Goal: Contribute content: Contribute content

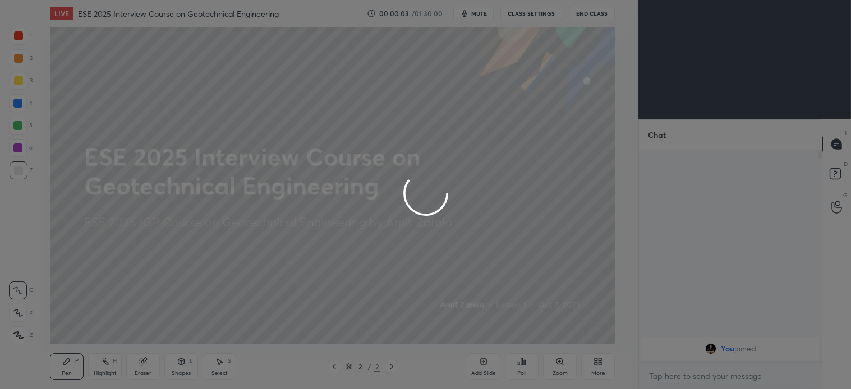
scroll to position [236, 180]
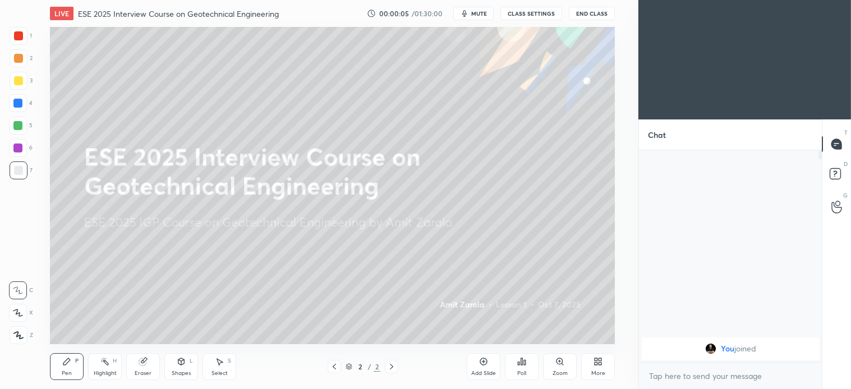
click at [478, 14] on span "mute" at bounding box center [479, 14] width 16 height 8
click at [17, 318] on div at bounding box center [18, 313] width 18 height 18
click at [604, 367] on div "More" at bounding box center [598, 367] width 34 height 27
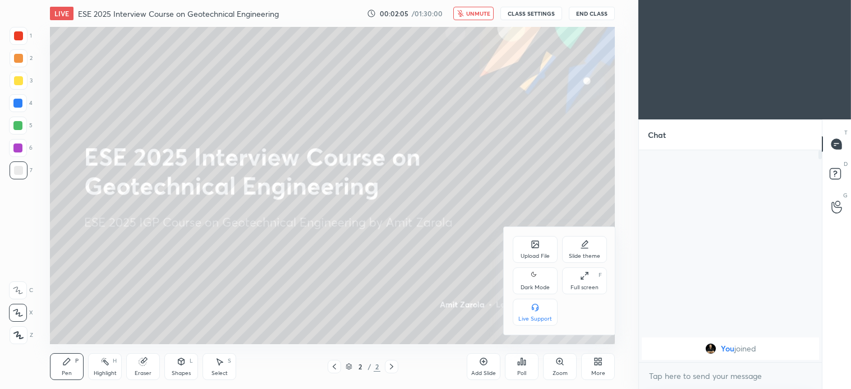
click at [539, 254] on div "Upload File" at bounding box center [535, 257] width 29 height 6
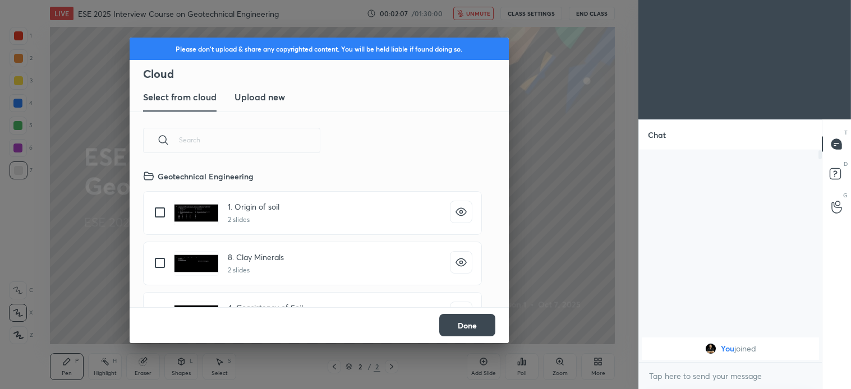
scroll to position [3, 6]
click at [260, 108] on new "Upload new" at bounding box center [260, 98] width 51 height 28
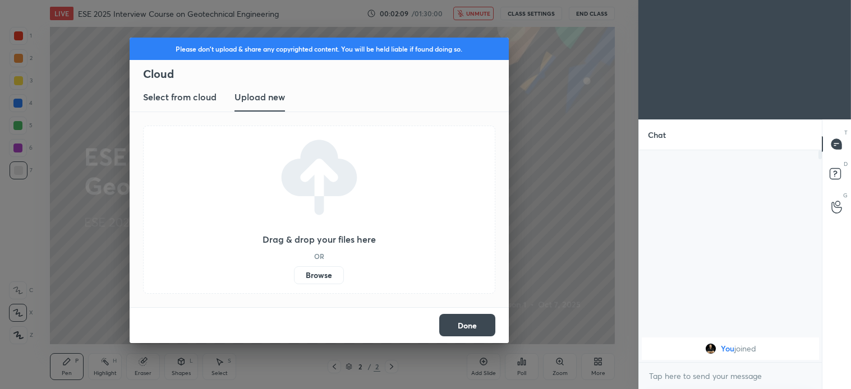
click at [323, 279] on label "Browse" at bounding box center [319, 276] width 50 height 18
click at [294, 279] on input "Browse" at bounding box center [294, 276] width 0 height 18
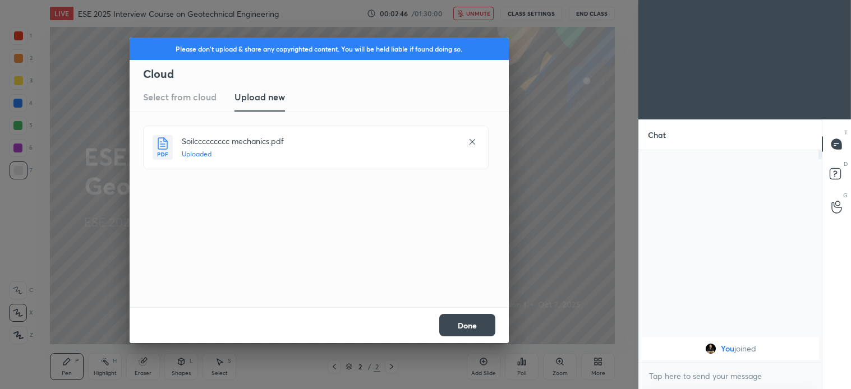
click at [473, 326] on button "Done" at bounding box center [467, 325] width 56 height 22
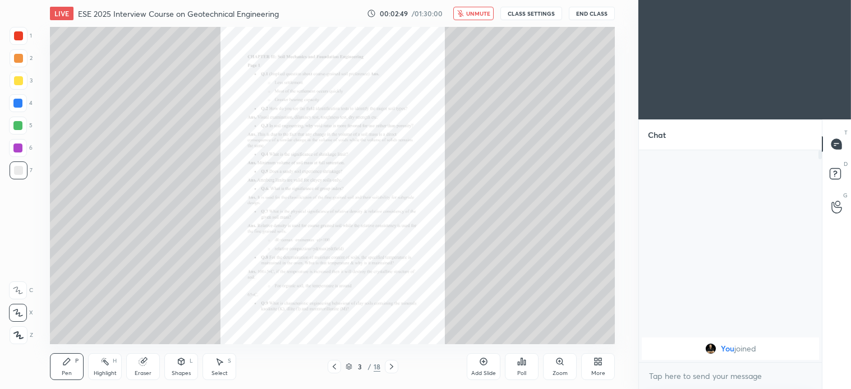
click at [332, 369] on icon at bounding box center [334, 367] width 9 height 9
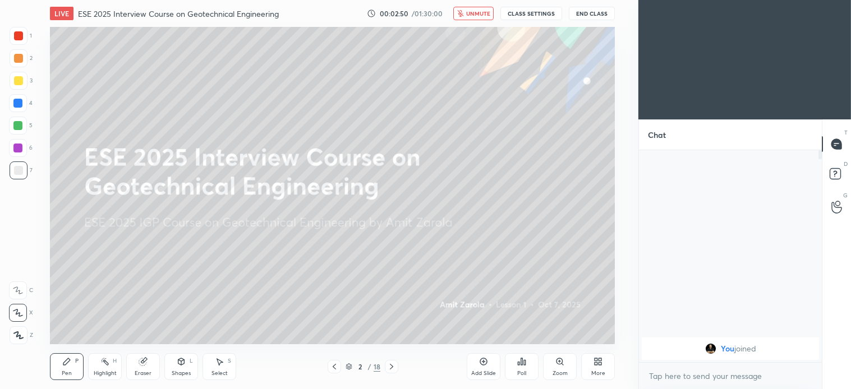
click at [475, 17] on button "unmute" at bounding box center [473, 13] width 40 height 13
click at [18, 77] on div at bounding box center [18, 80] width 9 height 9
click at [486, 360] on icon at bounding box center [483, 362] width 7 height 7
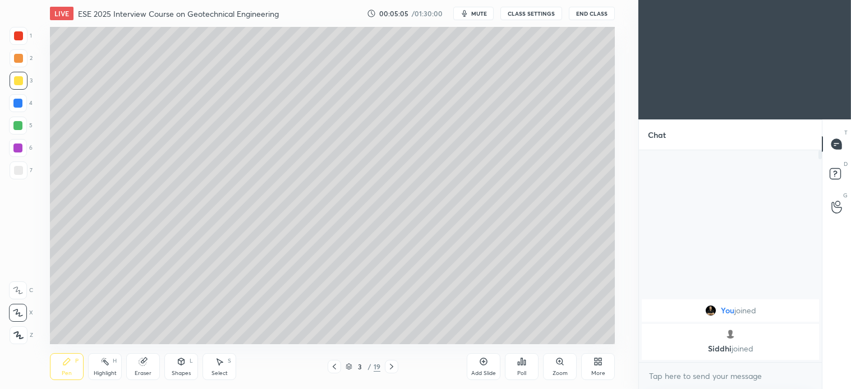
click at [225, 365] on div "Select S" at bounding box center [220, 367] width 34 height 27
click at [411, 167] on div "0 ° Undo Copy Duplicate Duplicate to new slide Delete" at bounding box center [332, 186] width 565 height 318
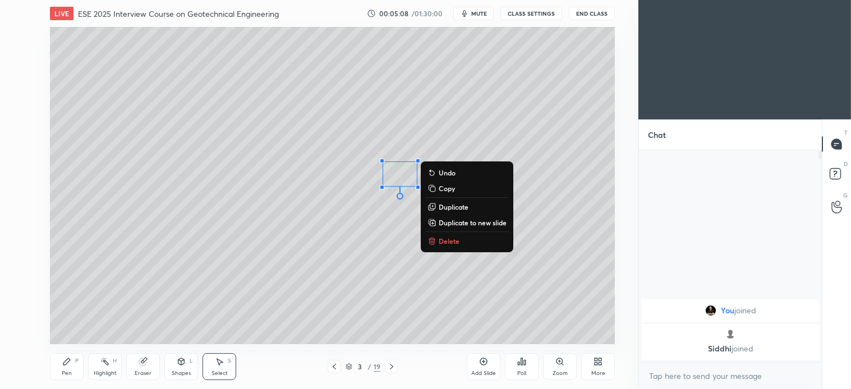
click at [77, 367] on div "Pen P" at bounding box center [67, 367] width 34 height 27
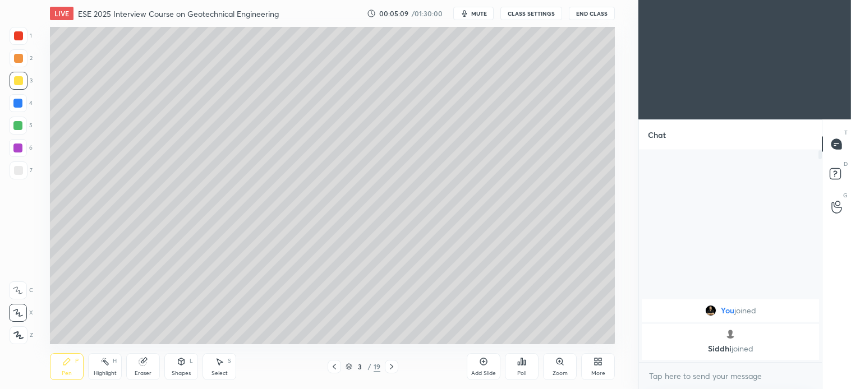
click at [80, 366] on div "Pen P" at bounding box center [67, 367] width 34 height 27
click at [24, 126] on div at bounding box center [18, 126] width 18 height 18
click at [19, 85] on div at bounding box center [18, 80] width 9 height 9
click at [16, 174] on div at bounding box center [18, 170] width 9 height 9
click at [222, 366] on icon at bounding box center [219, 361] width 9 height 9
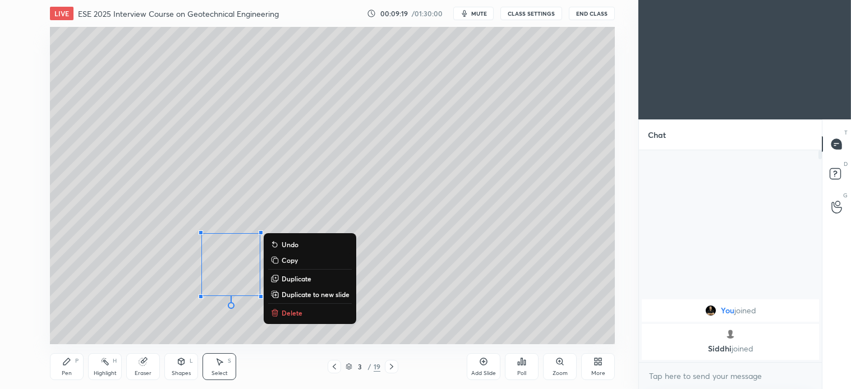
click at [74, 372] on div "Pen P" at bounding box center [67, 367] width 34 height 27
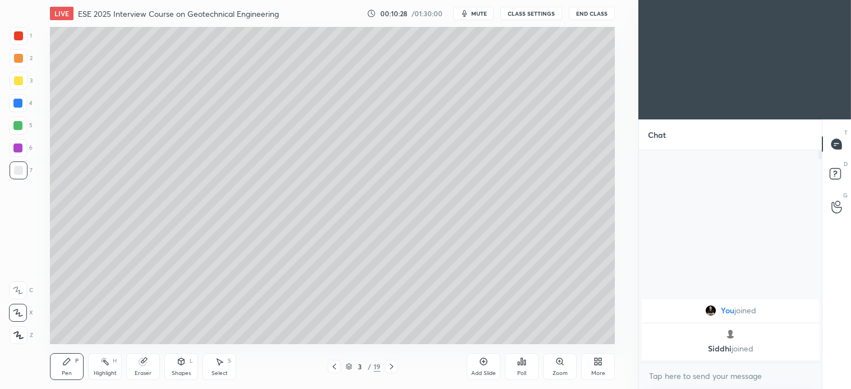
click at [23, 85] on div at bounding box center [19, 81] width 18 height 18
click at [21, 183] on div "7" at bounding box center [21, 173] width 23 height 22
click at [21, 58] on div at bounding box center [18, 58] width 9 height 9
click at [24, 127] on div at bounding box center [18, 126] width 18 height 18
click at [219, 369] on div "Select S" at bounding box center [220, 367] width 34 height 27
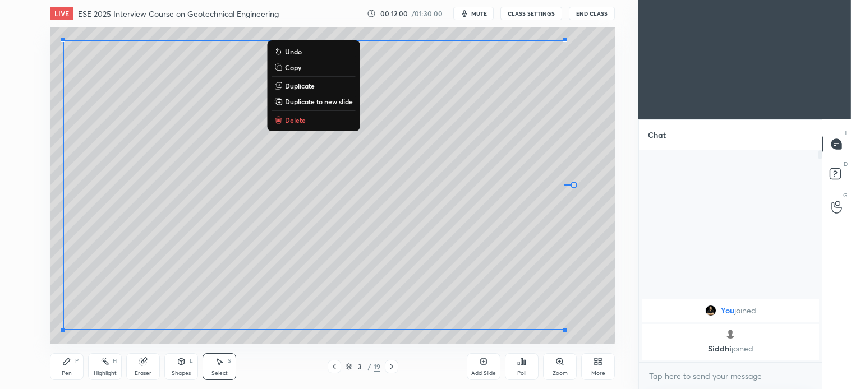
click at [296, 121] on p "Delete" at bounding box center [295, 120] width 21 height 9
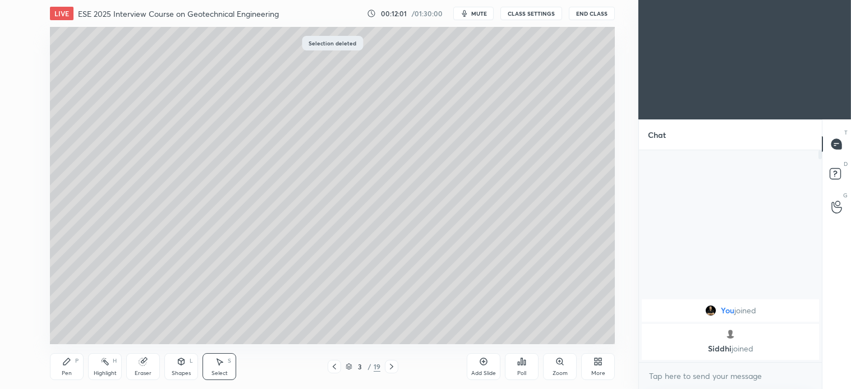
click at [71, 369] on div "Pen P" at bounding box center [67, 367] width 34 height 27
click at [392, 366] on icon at bounding box center [391, 367] width 9 height 9
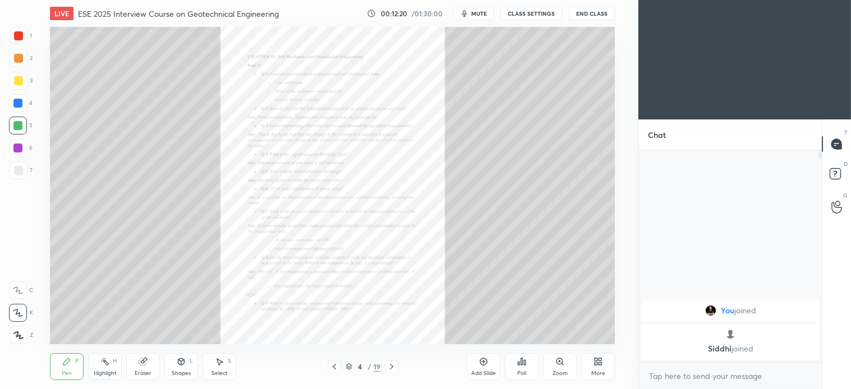
click at [561, 368] on div "Zoom" at bounding box center [560, 367] width 34 height 27
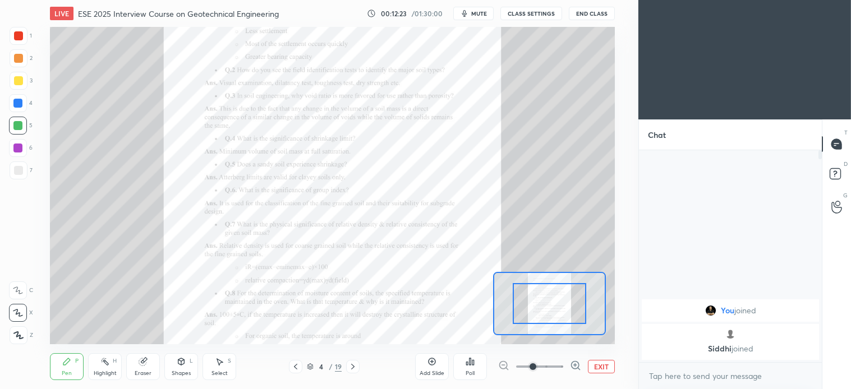
click at [575, 366] on icon at bounding box center [575, 365] width 11 height 11
click at [576, 366] on icon at bounding box center [576, 365] width 0 height 3
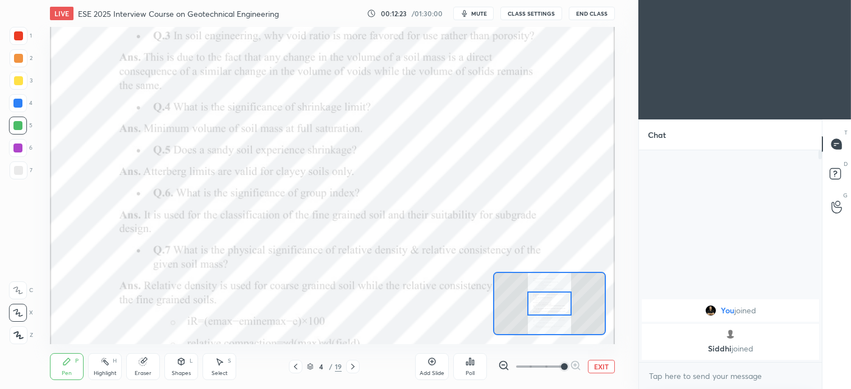
click at [568, 367] on span at bounding box center [564, 367] width 7 height 7
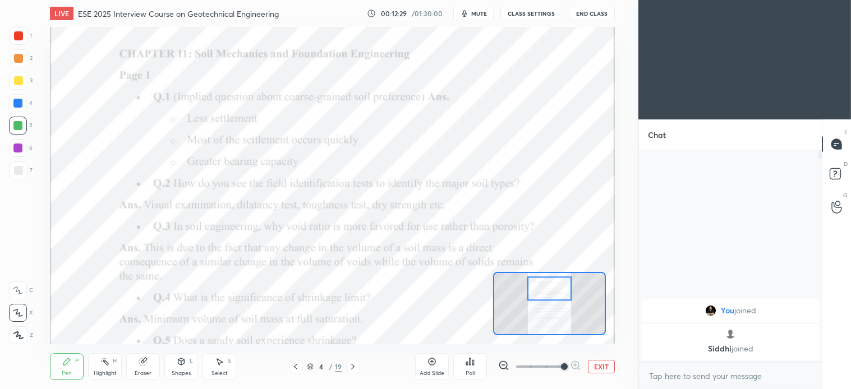
click at [66, 354] on div "Pen P" at bounding box center [67, 367] width 34 height 27
click at [10, 33] on div at bounding box center [19, 36] width 18 height 18
click at [148, 362] on div "Eraser" at bounding box center [143, 367] width 34 height 27
click at [69, 364] on icon at bounding box center [66, 361] width 9 height 9
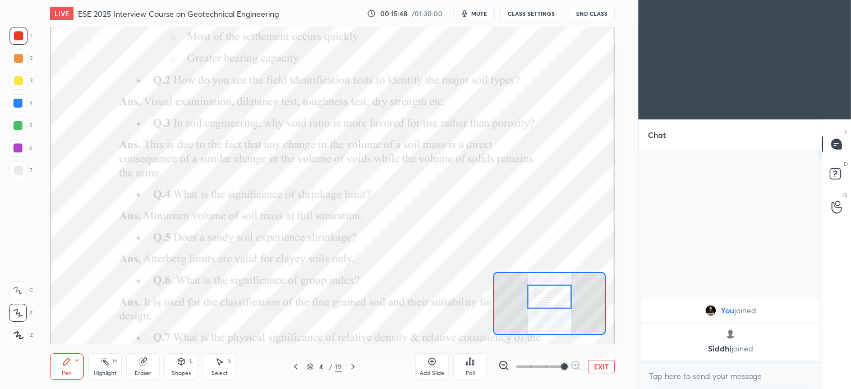
click at [70, 364] on icon at bounding box center [66, 361] width 9 height 9
click at [143, 369] on div "Eraser" at bounding box center [143, 367] width 34 height 27
click at [68, 378] on div "Pen P" at bounding box center [67, 367] width 34 height 27
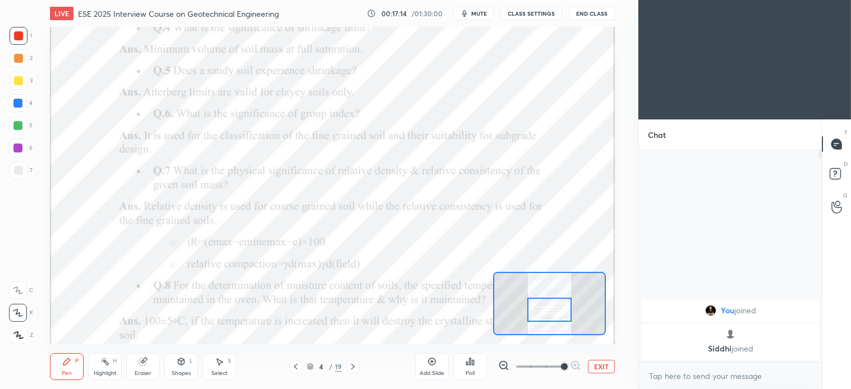
click at [142, 372] on div "Eraser" at bounding box center [143, 374] width 17 height 6
click at [66, 360] on icon at bounding box center [66, 361] width 9 height 9
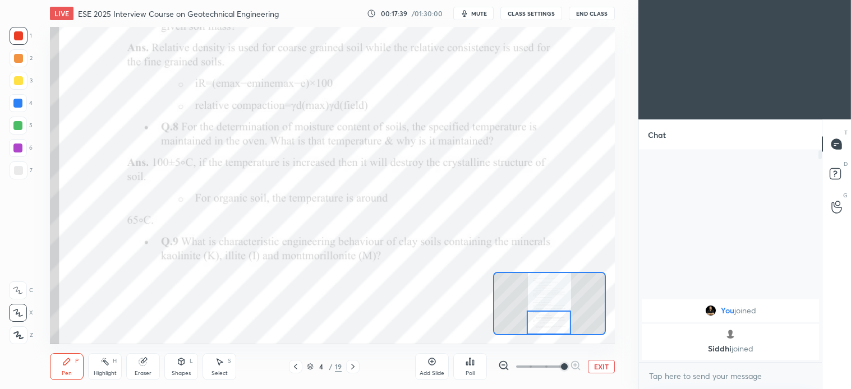
click at [189, 364] on div "Shapes L" at bounding box center [181, 367] width 34 height 27
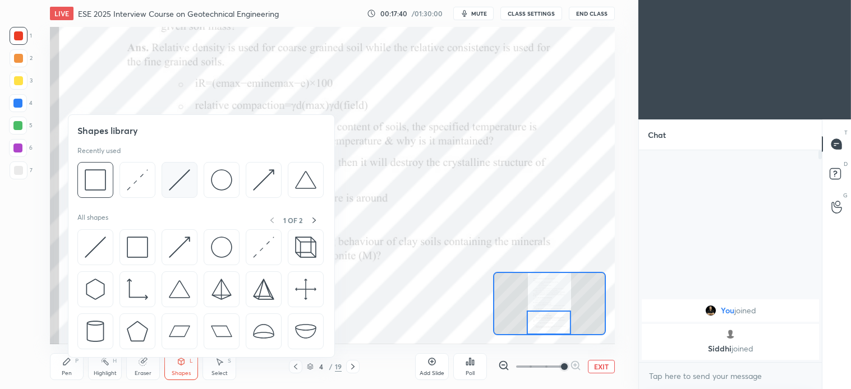
click at [180, 178] on img at bounding box center [179, 179] width 21 height 21
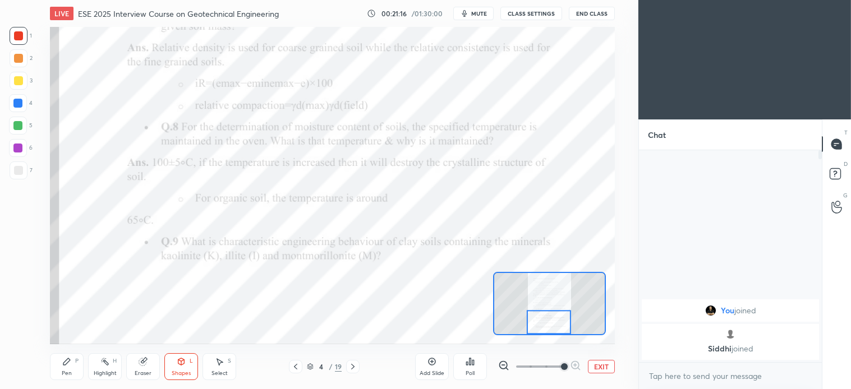
click at [178, 368] on div "Shapes L" at bounding box center [181, 367] width 34 height 27
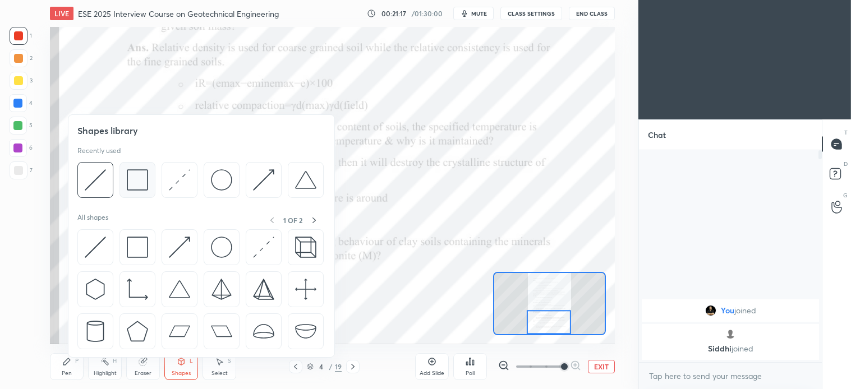
click at [141, 184] on img at bounding box center [137, 179] width 21 height 21
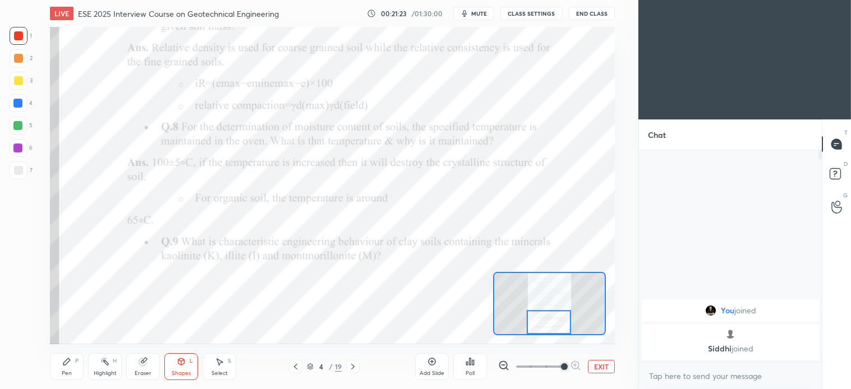
click at [185, 362] on icon at bounding box center [181, 361] width 9 height 9
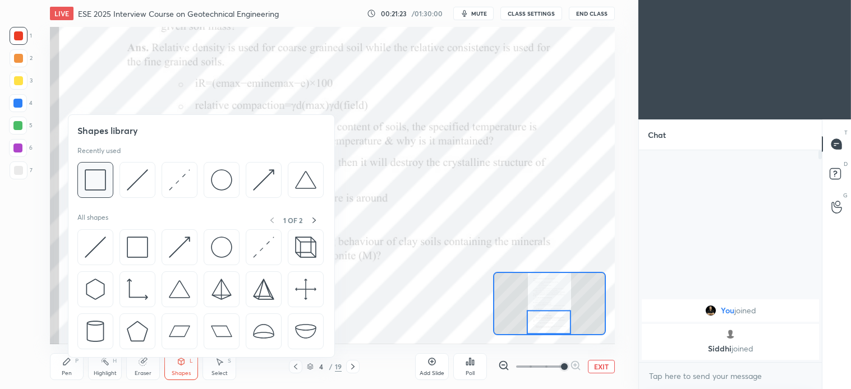
click at [101, 182] on img at bounding box center [95, 179] width 21 height 21
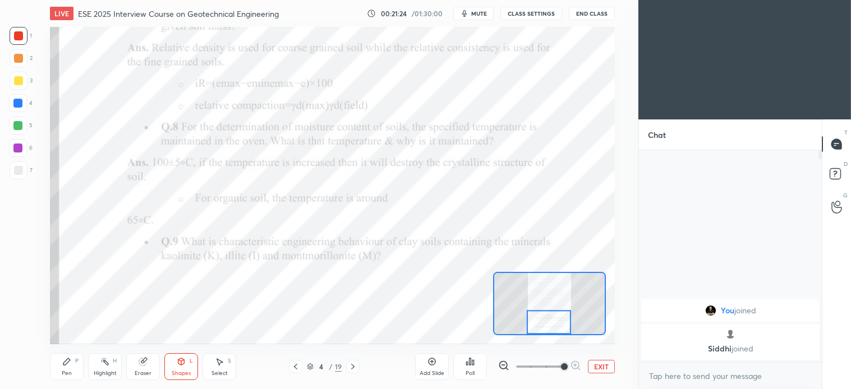
click at [21, 100] on div at bounding box center [17, 103] width 9 height 9
click at [220, 365] on icon at bounding box center [220, 362] width 6 height 7
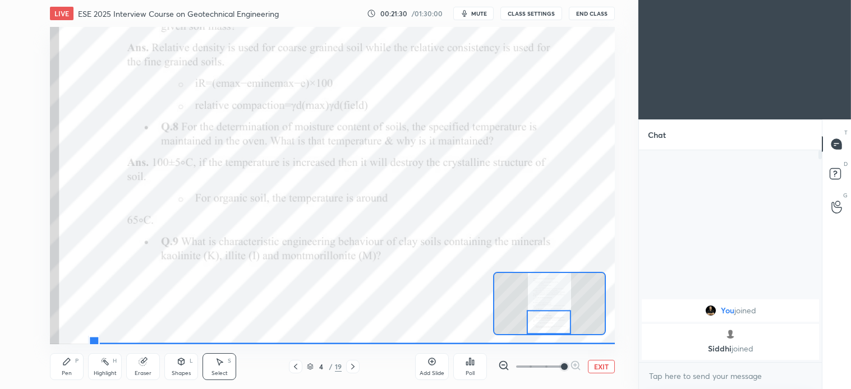
click at [231, 378] on div "Select S" at bounding box center [220, 367] width 34 height 27
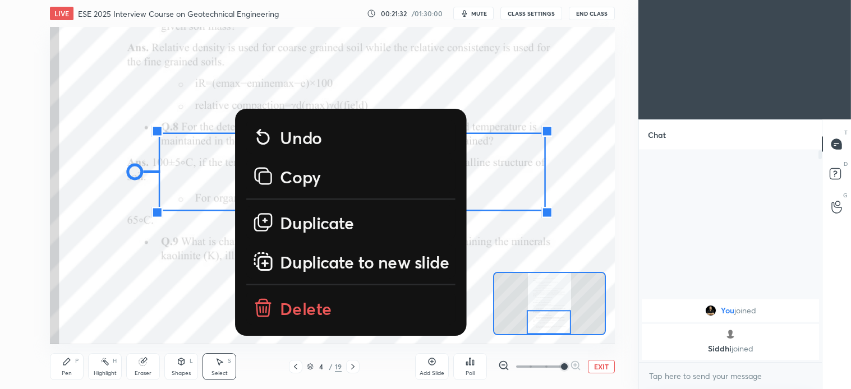
click at [295, 310] on p "Delete" at bounding box center [306, 307] width 52 height 22
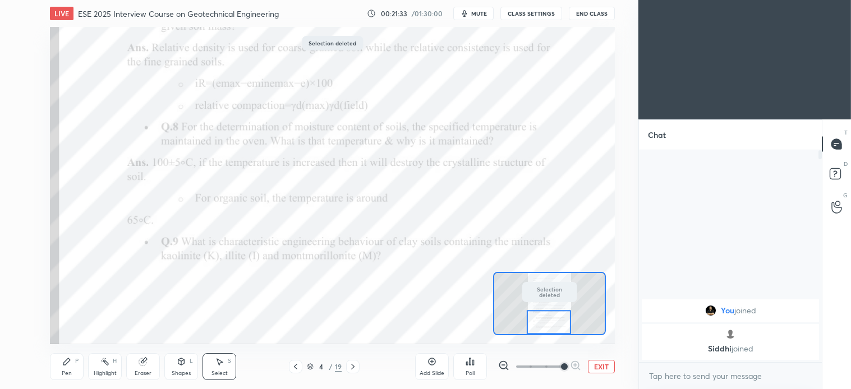
click at [68, 374] on div "Pen" at bounding box center [67, 374] width 10 height 6
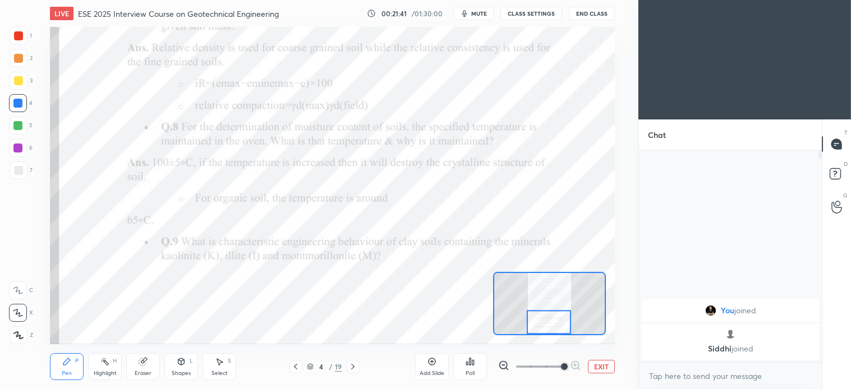
click at [176, 377] on div "Shapes L" at bounding box center [181, 367] width 34 height 27
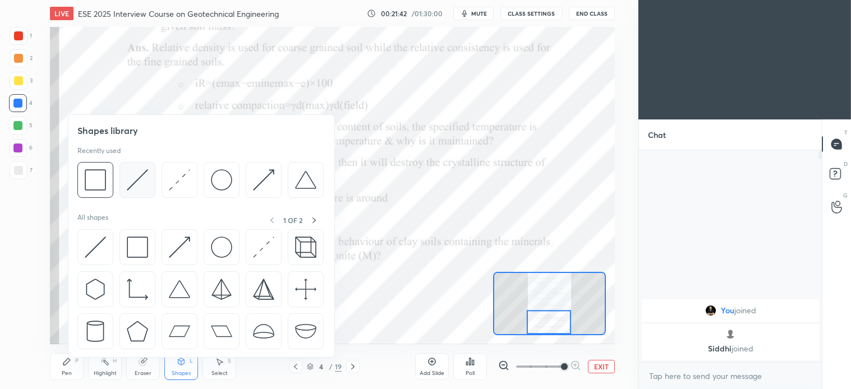
click at [136, 190] on img at bounding box center [137, 179] width 21 height 21
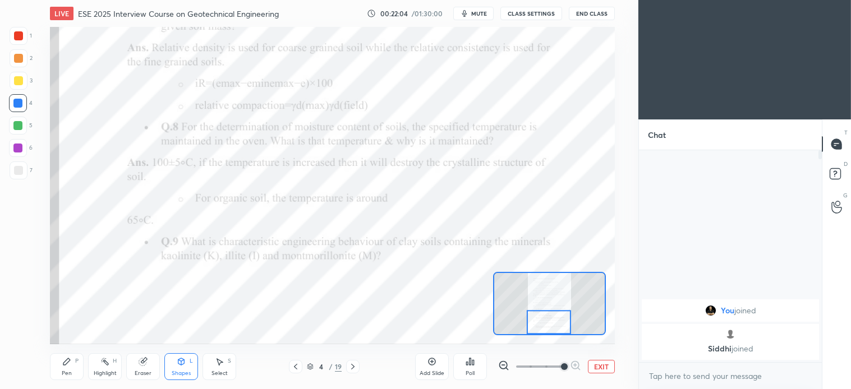
click at [351, 368] on icon at bounding box center [353, 367] width 9 height 9
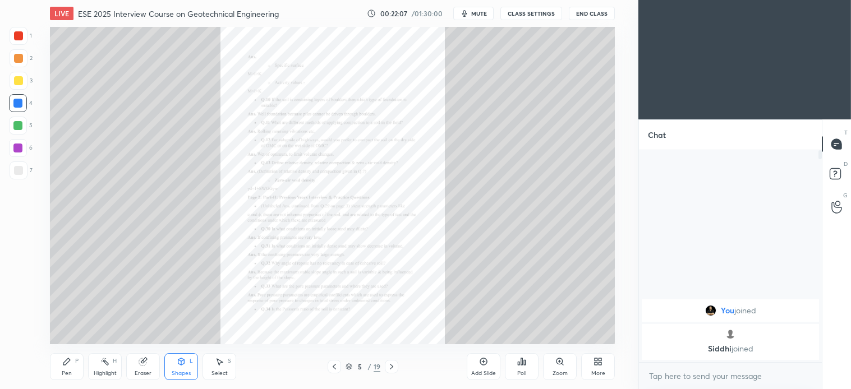
click at [560, 371] on div "Zoom" at bounding box center [560, 374] width 15 height 6
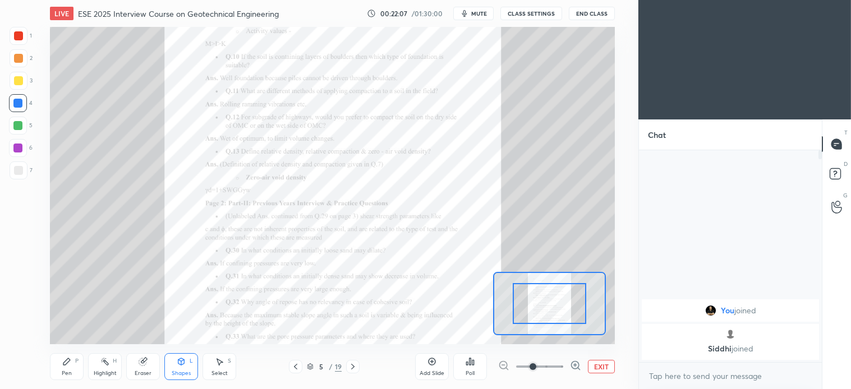
click at [537, 370] on span at bounding box center [533, 367] width 7 height 7
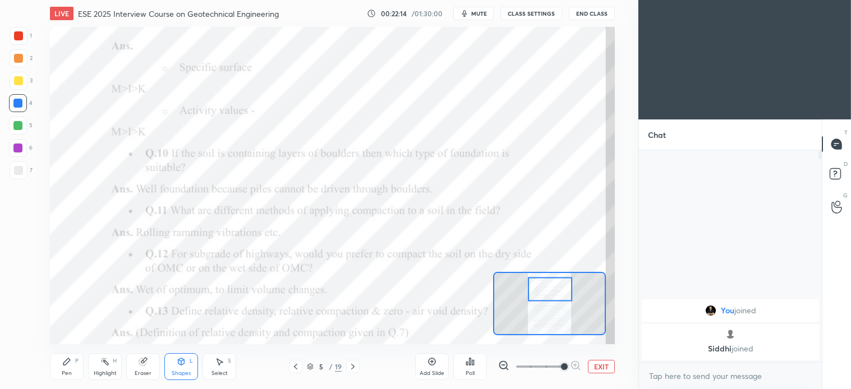
click at [72, 369] on div "Pen P" at bounding box center [67, 367] width 34 height 27
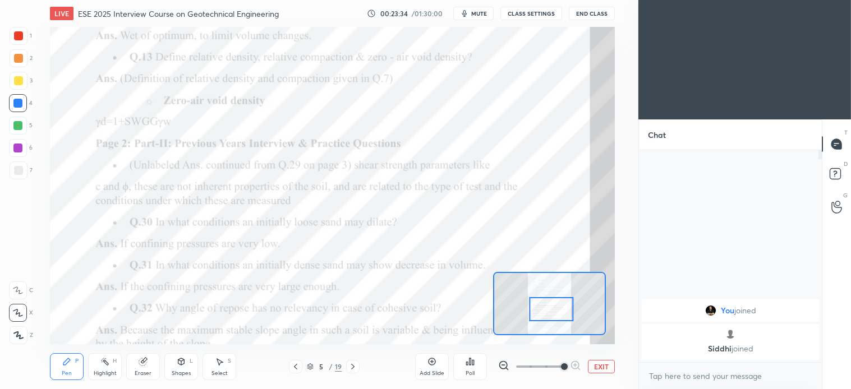
click at [181, 371] on div "Shapes" at bounding box center [181, 374] width 19 height 6
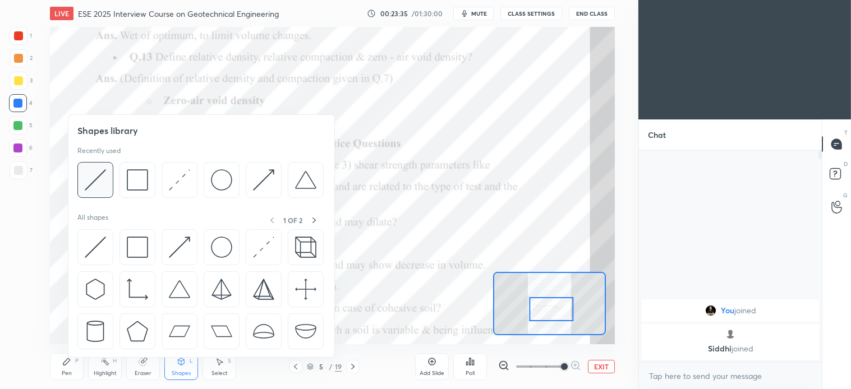
click at [109, 172] on div at bounding box center [95, 180] width 36 height 36
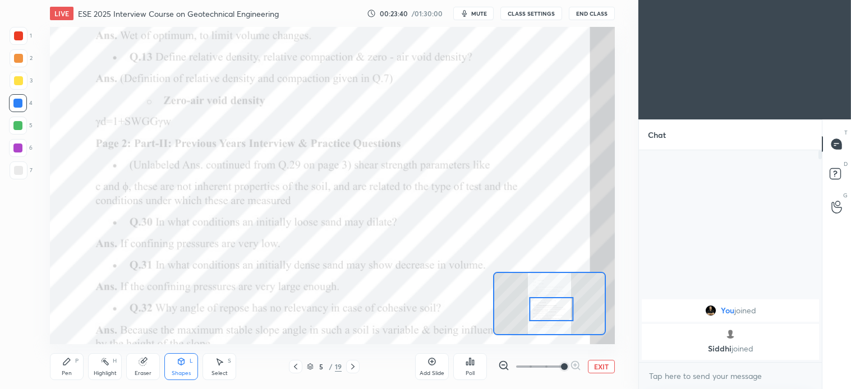
click at [74, 357] on div "Pen P" at bounding box center [67, 367] width 34 height 27
click at [224, 371] on div "Select" at bounding box center [220, 374] width 16 height 6
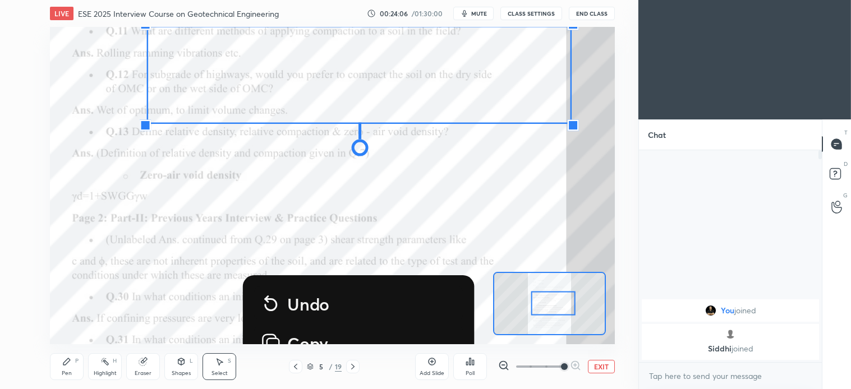
click at [145, 363] on icon at bounding box center [142, 362] width 7 height 7
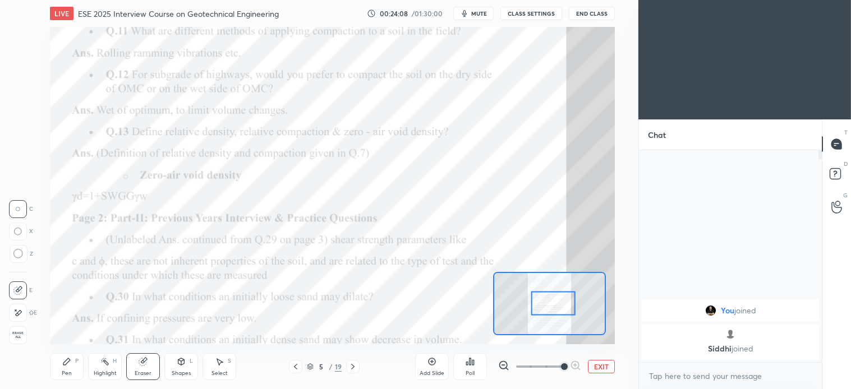
click at [24, 256] on div at bounding box center [19, 254] width 18 height 18
click at [77, 361] on div "P" at bounding box center [76, 362] width 3 height 6
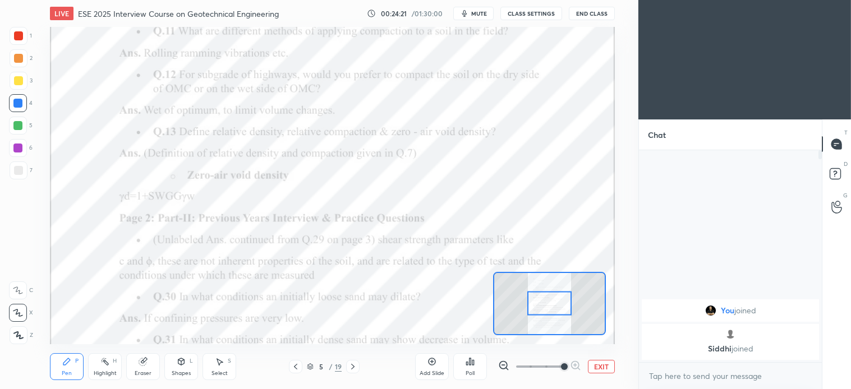
click at [74, 372] on div "Pen P" at bounding box center [67, 367] width 34 height 27
click at [153, 357] on div "Eraser" at bounding box center [143, 367] width 34 height 27
click at [68, 363] on icon at bounding box center [66, 361] width 9 height 9
click at [226, 367] on div "Select S" at bounding box center [220, 367] width 34 height 27
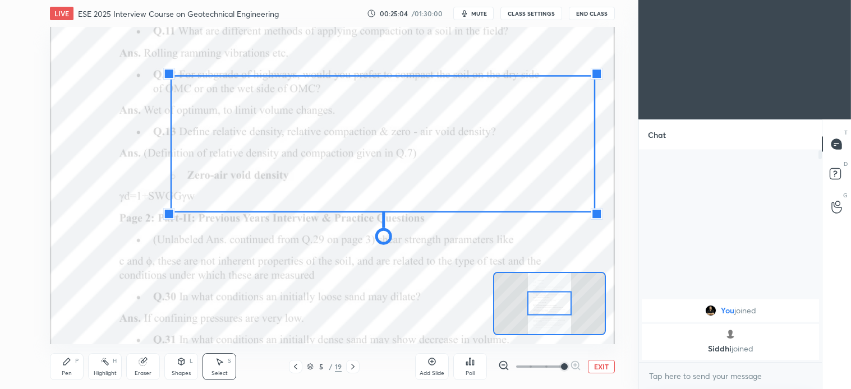
click at [316, 285] on div "0 ° Undo Copy Duplicate Duplicate to new slide Delete" at bounding box center [332, 189] width 1413 height 794
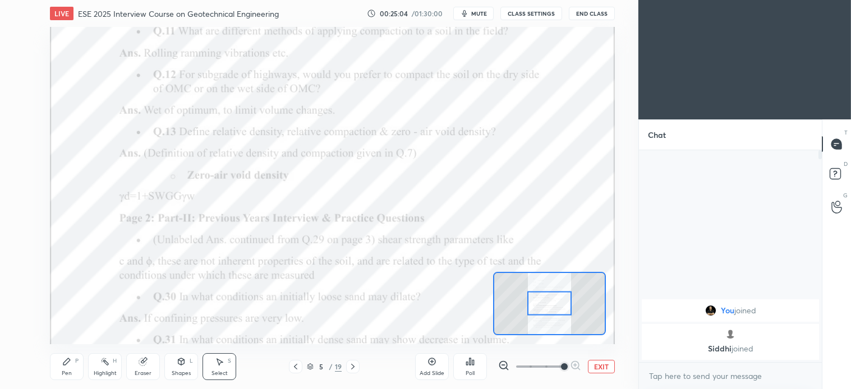
click at [147, 363] on icon at bounding box center [143, 361] width 9 height 9
click at [67, 364] on icon at bounding box center [66, 362] width 7 height 7
click at [143, 358] on icon at bounding box center [143, 361] width 9 height 9
click at [74, 369] on div "Pen P" at bounding box center [67, 367] width 34 height 27
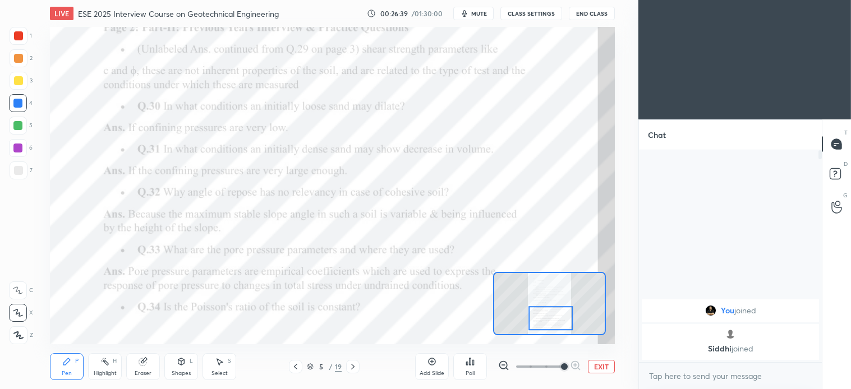
click at [70, 369] on div "Pen P" at bounding box center [67, 367] width 34 height 27
click at [184, 364] on icon at bounding box center [181, 362] width 6 height 7
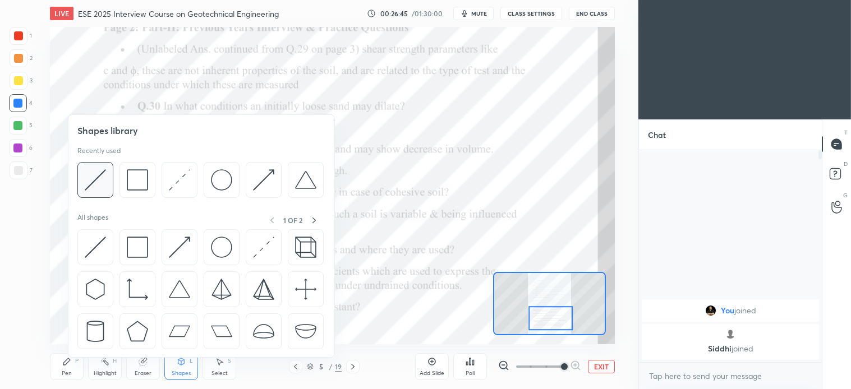
click at [97, 187] on img at bounding box center [95, 179] width 21 height 21
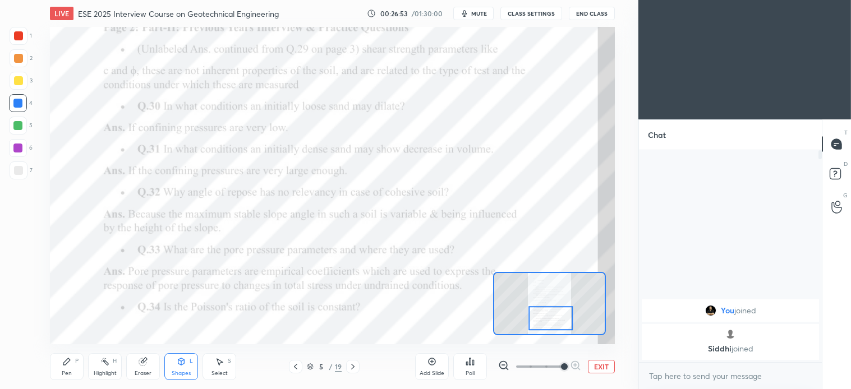
click at [67, 367] on div "Pen P" at bounding box center [67, 367] width 34 height 27
click at [181, 369] on div "Shapes L" at bounding box center [181, 367] width 34 height 27
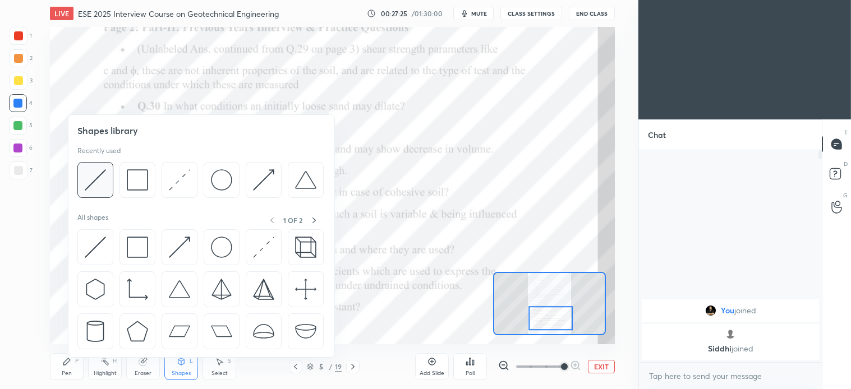
click at [98, 178] on img at bounding box center [95, 179] width 21 height 21
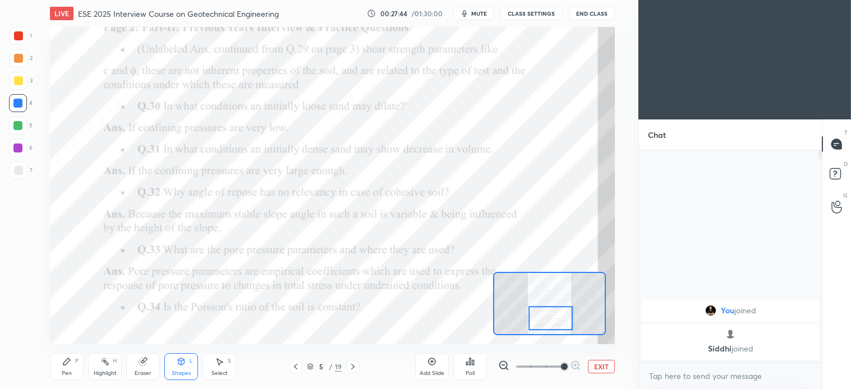
click at [231, 363] on div "S" at bounding box center [229, 362] width 3 height 6
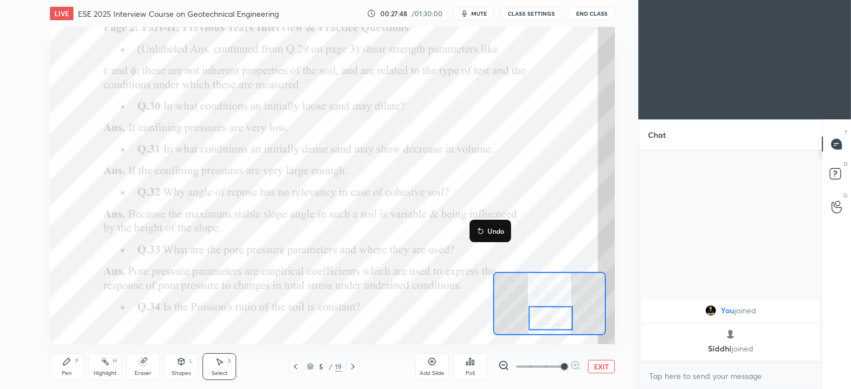
click at [63, 373] on div "Pen" at bounding box center [67, 374] width 10 height 6
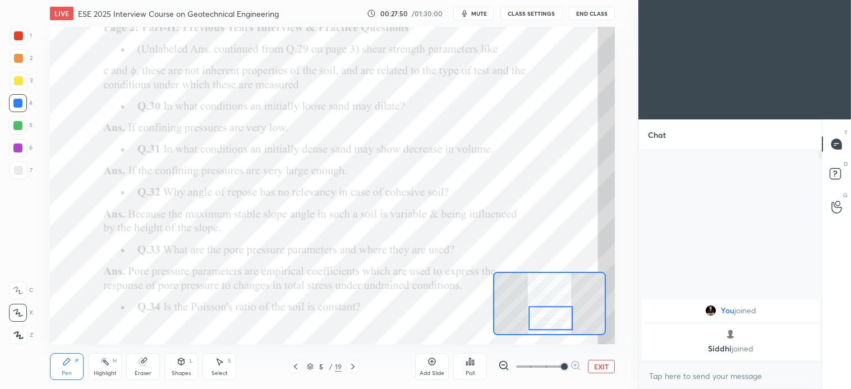
click at [144, 365] on icon at bounding box center [142, 362] width 7 height 7
click at [160, 363] on div "Eraser" at bounding box center [143, 367] width 34 height 27
click at [76, 361] on div "P" at bounding box center [76, 362] width 3 height 6
click at [75, 368] on div "Pen P" at bounding box center [67, 367] width 34 height 27
click at [552, 331] on div at bounding box center [551, 318] width 44 height 25
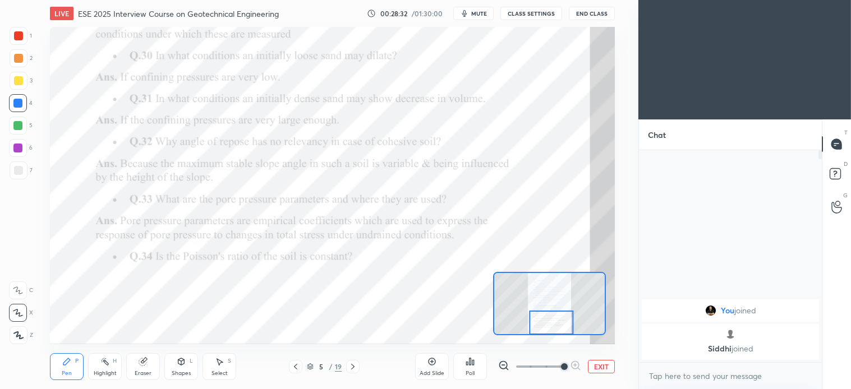
click at [185, 365] on icon at bounding box center [181, 361] width 9 height 9
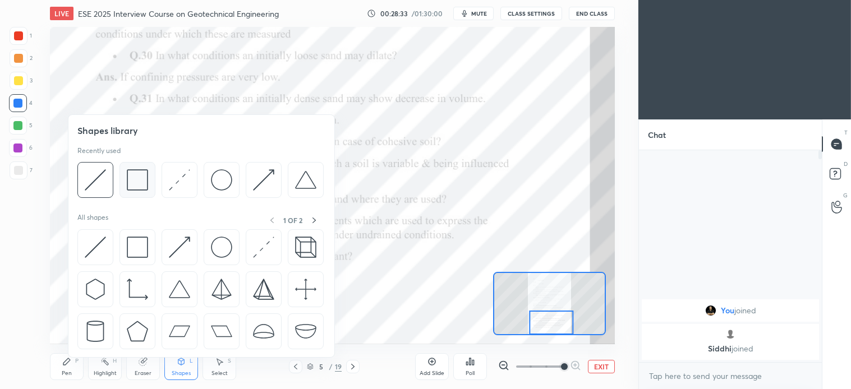
click at [137, 178] on img at bounding box center [137, 179] width 21 height 21
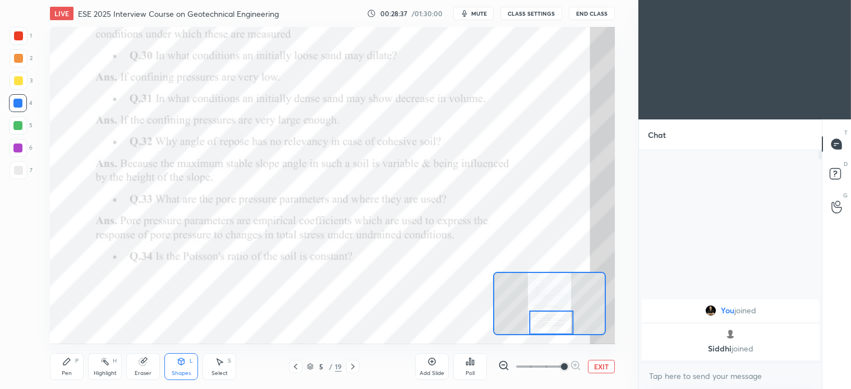
click at [224, 374] on div "Select" at bounding box center [220, 374] width 16 height 6
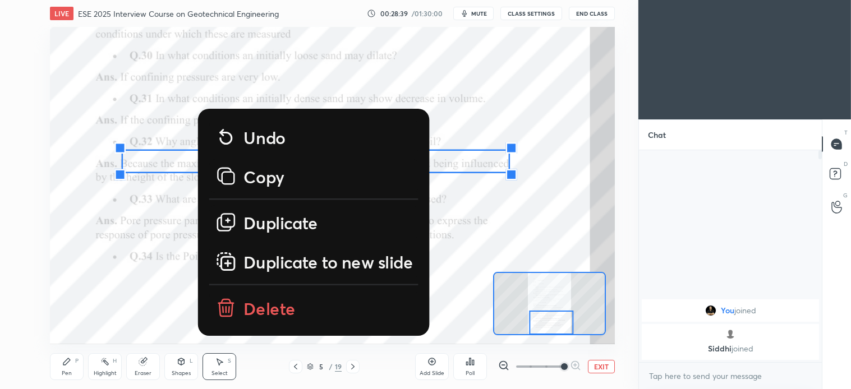
click at [278, 312] on p "Delete" at bounding box center [270, 307] width 52 height 22
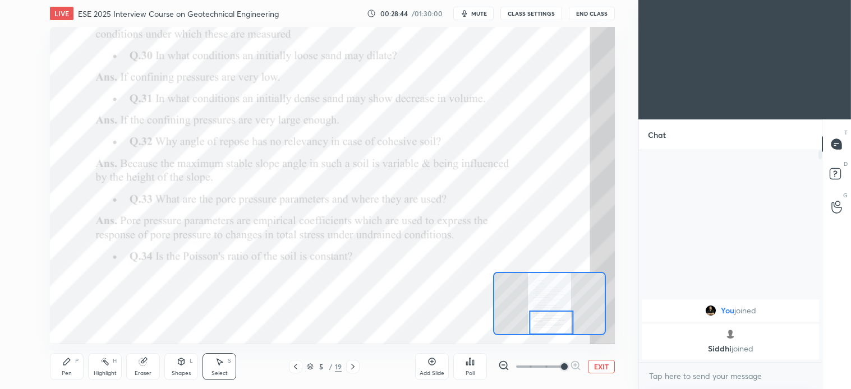
click at [63, 377] on div "Pen P" at bounding box center [67, 367] width 34 height 27
click at [147, 372] on div "Eraser" at bounding box center [143, 374] width 17 height 6
click at [221, 367] on div "Select S" at bounding box center [220, 367] width 34 height 27
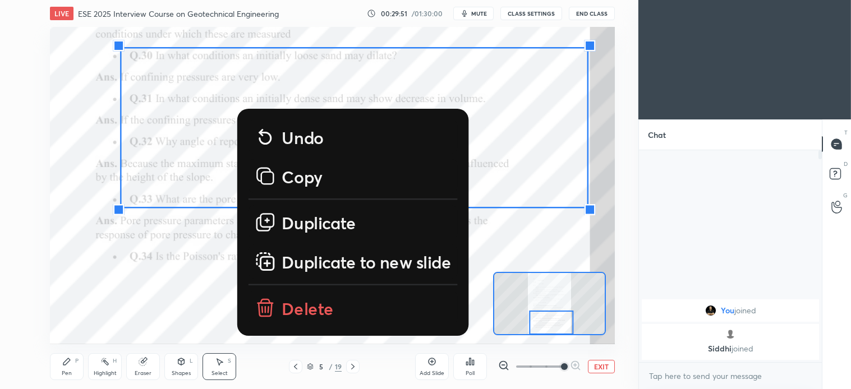
click at [318, 306] on p "Delete" at bounding box center [308, 307] width 52 height 22
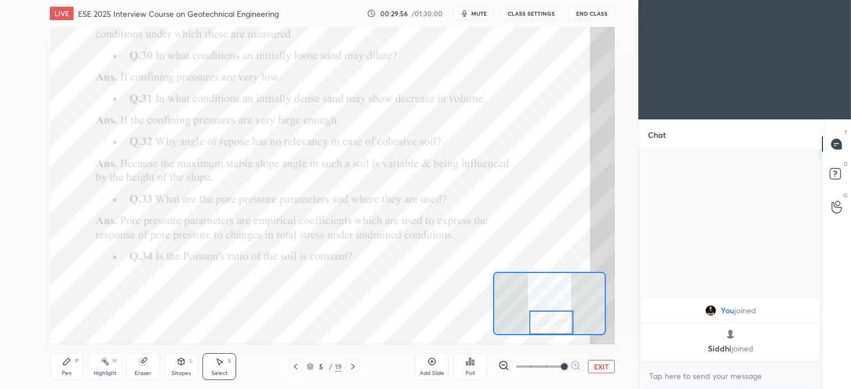
click at [350, 366] on icon at bounding box center [353, 367] width 9 height 9
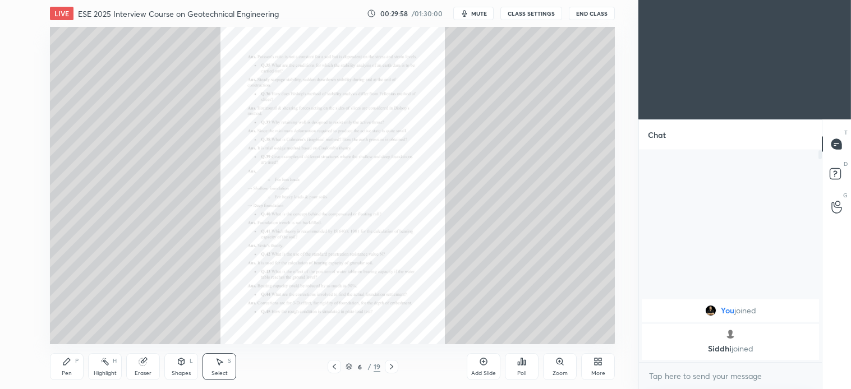
click at [557, 368] on div "Zoom" at bounding box center [560, 367] width 34 height 27
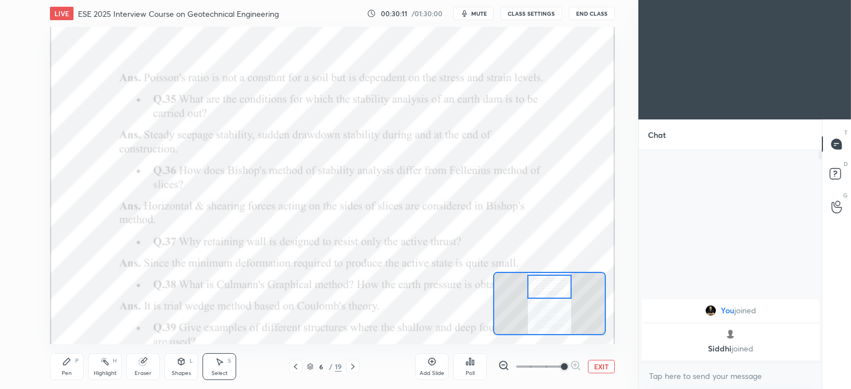
click at [182, 368] on div "Shapes L" at bounding box center [181, 367] width 34 height 27
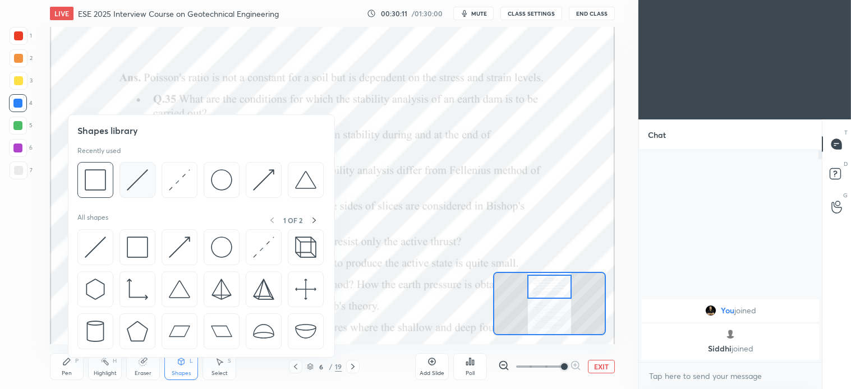
click at [131, 176] on img at bounding box center [137, 179] width 21 height 21
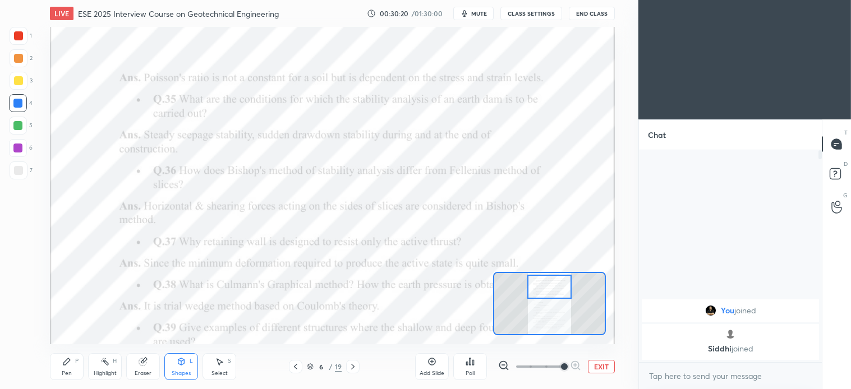
click at [73, 361] on div "Pen P" at bounding box center [67, 367] width 34 height 27
click at [184, 371] on div "Shapes" at bounding box center [181, 374] width 19 height 6
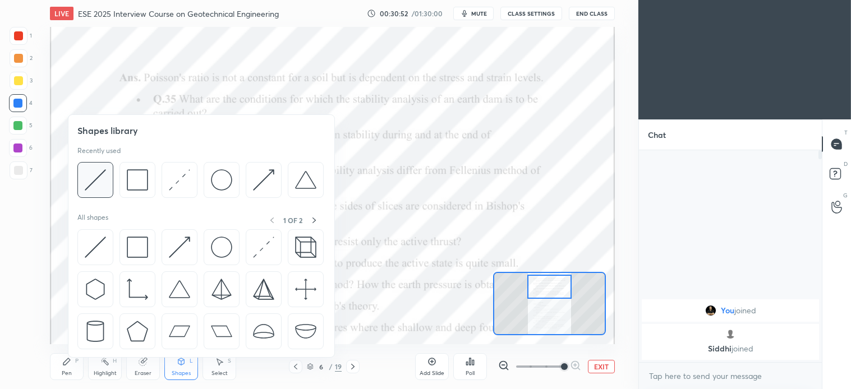
click at [99, 184] on img at bounding box center [95, 179] width 21 height 21
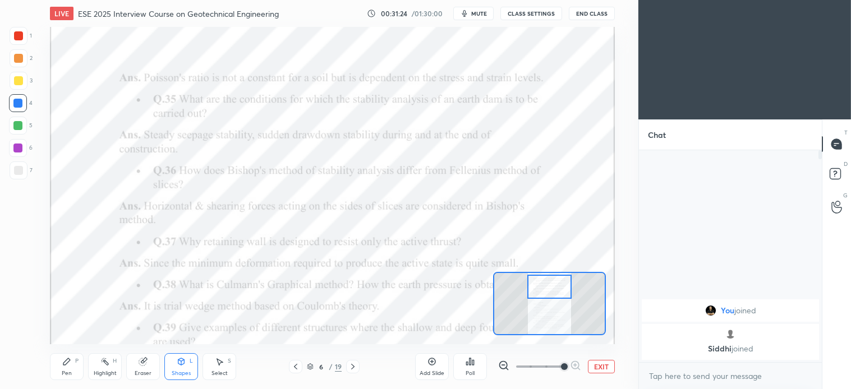
click at [222, 361] on icon at bounding box center [219, 361] width 9 height 9
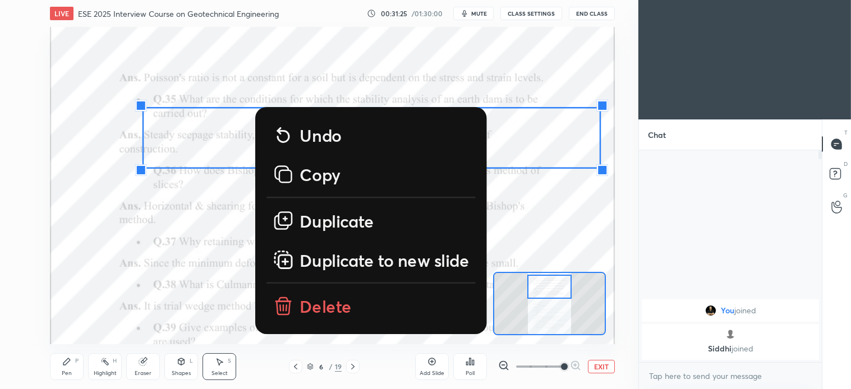
click at [324, 301] on p "Delete" at bounding box center [326, 307] width 52 height 22
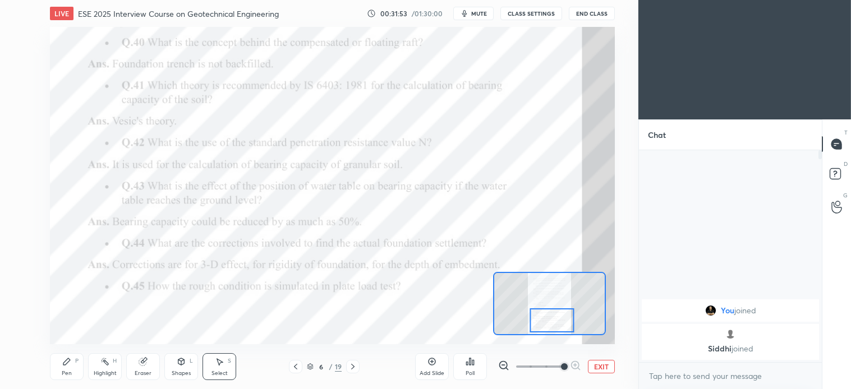
click at [177, 366] on icon at bounding box center [181, 361] width 9 height 9
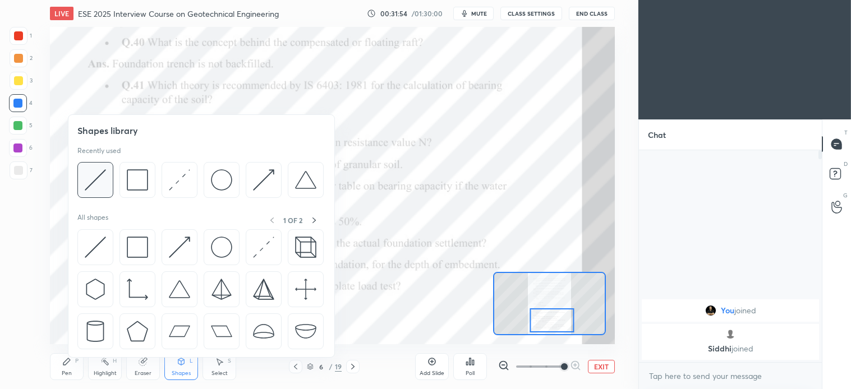
click at [95, 177] on img at bounding box center [95, 179] width 21 height 21
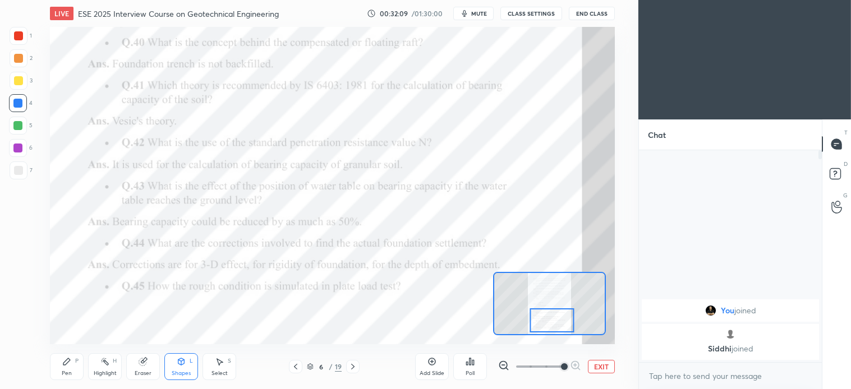
click at [72, 368] on div "Pen P" at bounding box center [67, 367] width 34 height 27
click at [148, 365] on icon at bounding box center [143, 361] width 9 height 9
click at [72, 374] on div "Pen P" at bounding box center [67, 367] width 34 height 27
click at [150, 359] on div "Eraser" at bounding box center [143, 367] width 34 height 27
click at [66, 363] on icon at bounding box center [66, 362] width 7 height 7
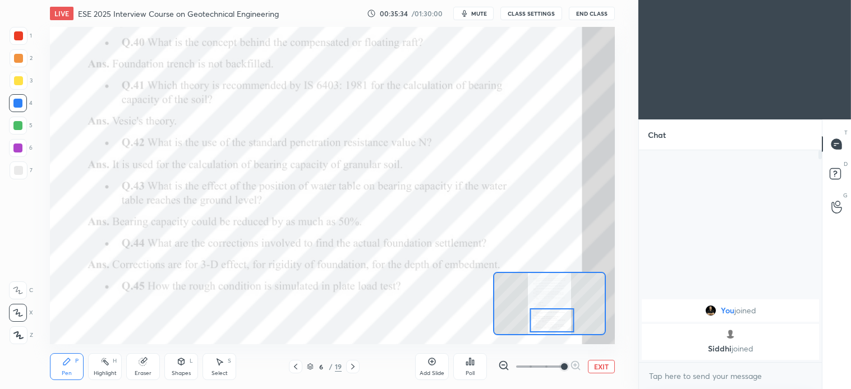
click at [355, 369] on icon at bounding box center [353, 367] width 9 height 9
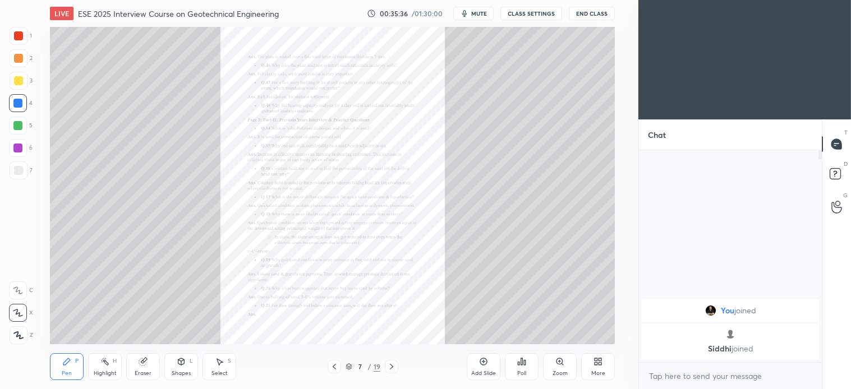
click at [560, 365] on icon at bounding box center [560, 361] width 9 height 9
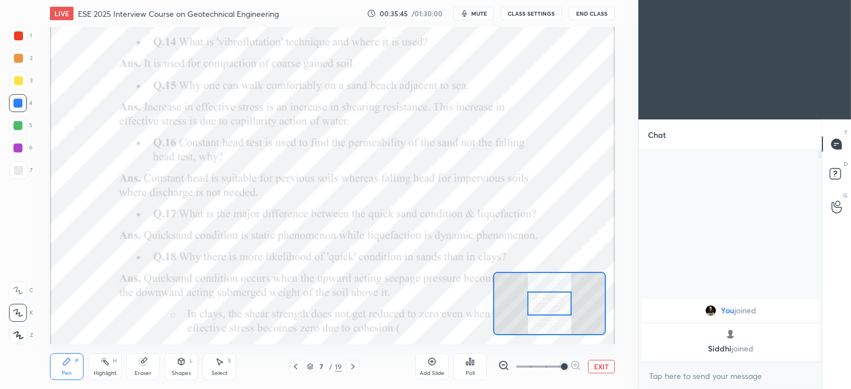
click at [182, 368] on div "Shapes L" at bounding box center [181, 367] width 34 height 27
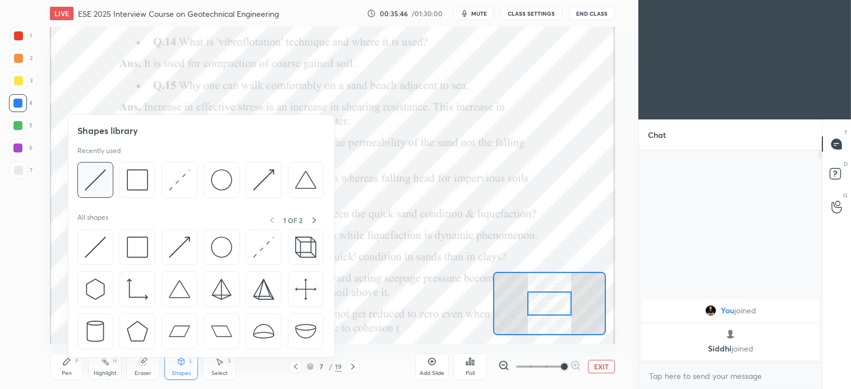
click at [93, 181] on img at bounding box center [95, 179] width 21 height 21
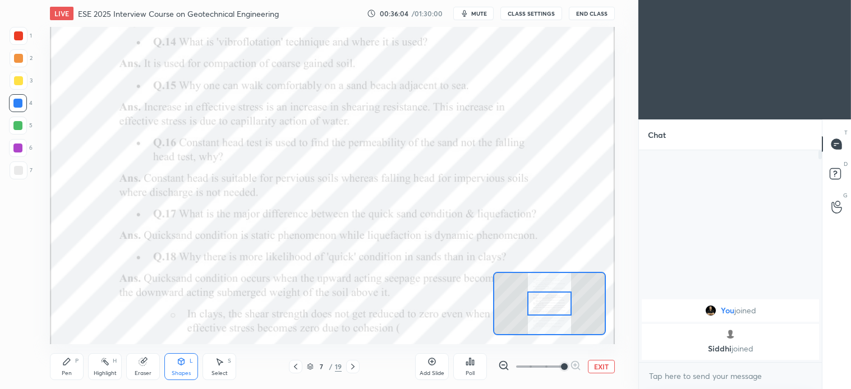
click at [173, 374] on div "Shapes" at bounding box center [181, 374] width 19 height 6
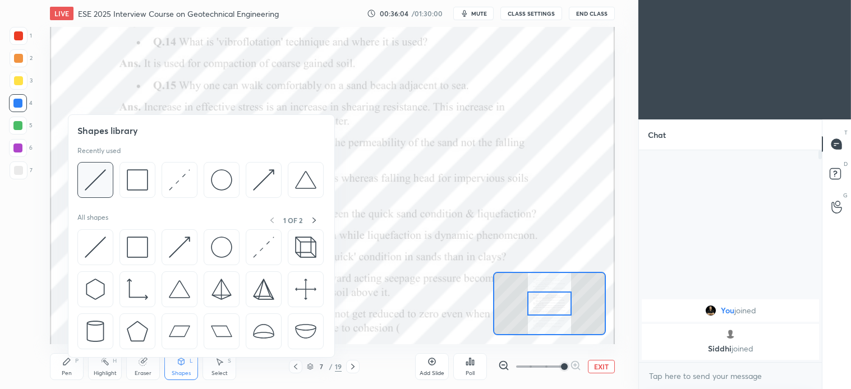
click at [103, 178] on img at bounding box center [95, 179] width 21 height 21
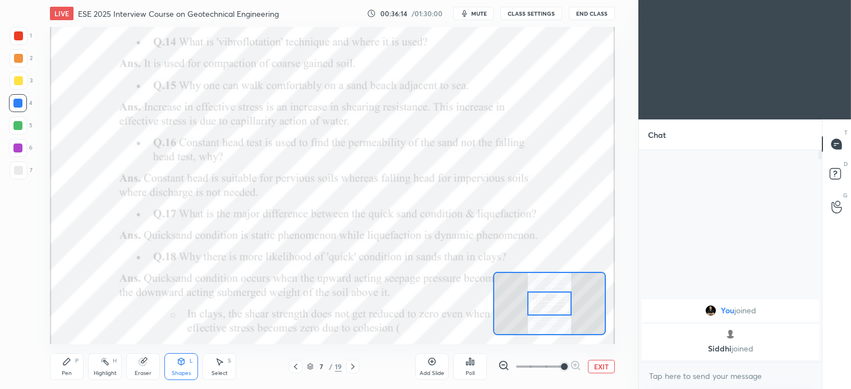
click at [81, 360] on div "Pen P" at bounding box center [67, 367] width 34 height 27
click at [224, 365] on div "Select S" at bounding box center [220, 367] width 34 height 27
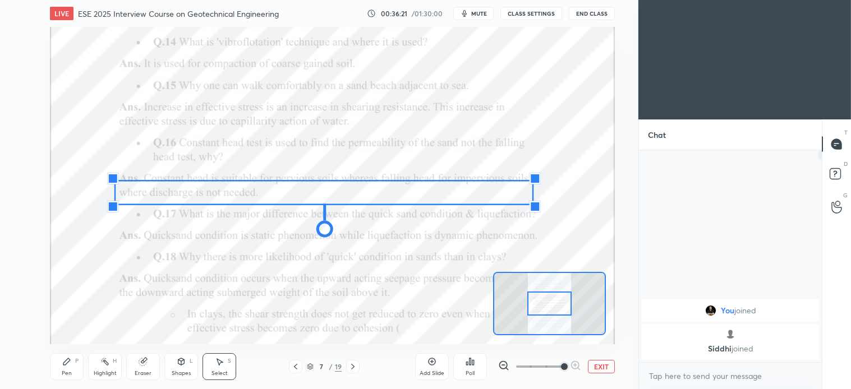
click at [346, 315] on div "0 ° Undo Copy Duplicate Duplicate to new slide Delete" at bounding box center [332, 185] width 1413 height 794
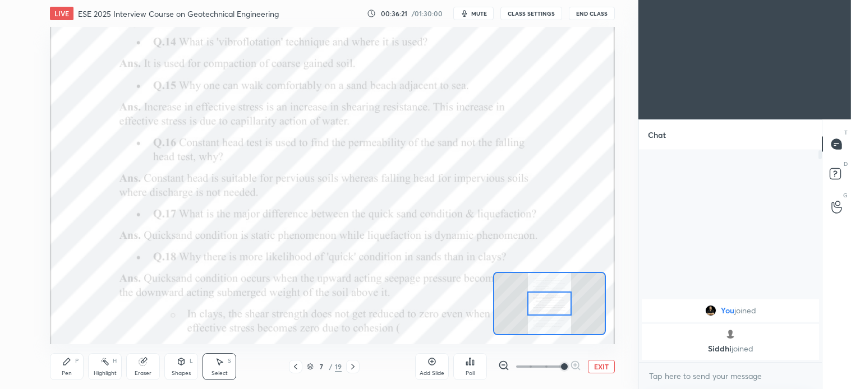
click at [148, 357] on icon at bounding box center [143, 361] width 9 height 9
click at [74, 374] on div "Pen P" at bounding box center [67, 367] width 34 height 27
click at [146, 376] on div "Eraser" at bounding box center [143, 374] width 17 height 6
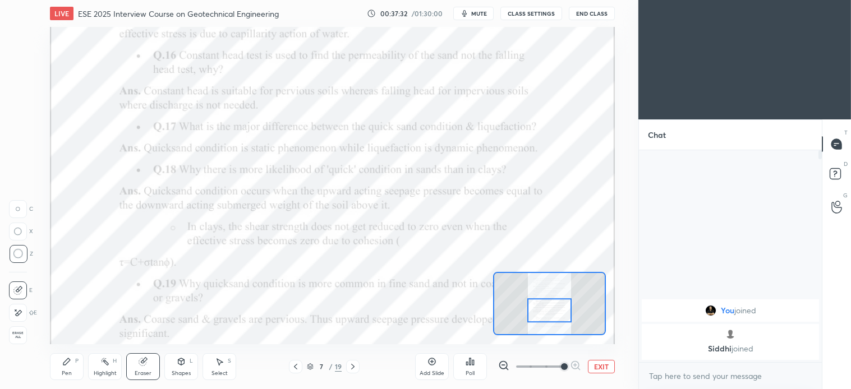
click at [177, 372] on div "Shapes" at bounding box center [181, 374] width 19 height 6
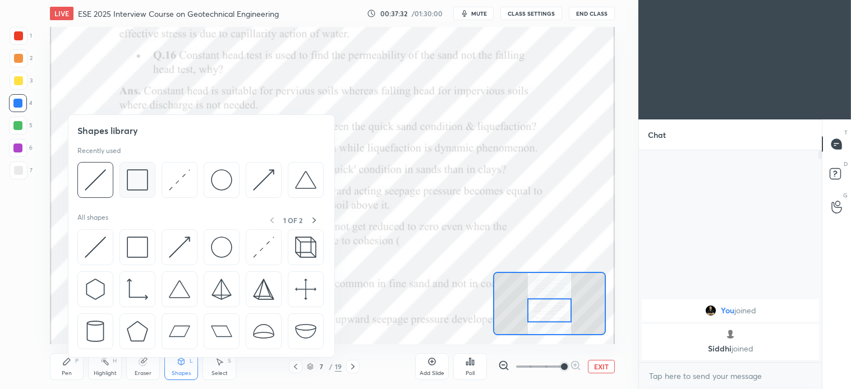
click at [139, 178] on img at bounding box center [137, 179] width 21 height 21
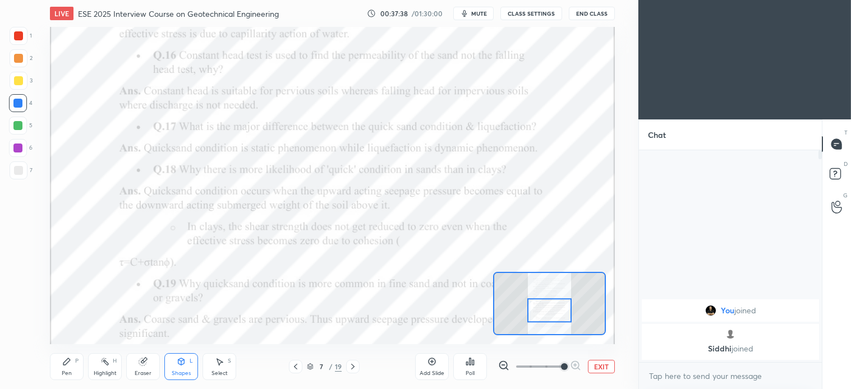
click at [139, 363] on icon at bounding box center [142, 362] width 7 height 7
click at [146, 365] on icon at bounding box center [143, 361] width 9 height 9
click at [181, 368] on div "Shapes L" at bounding box center [181, 367] width 34 height 27
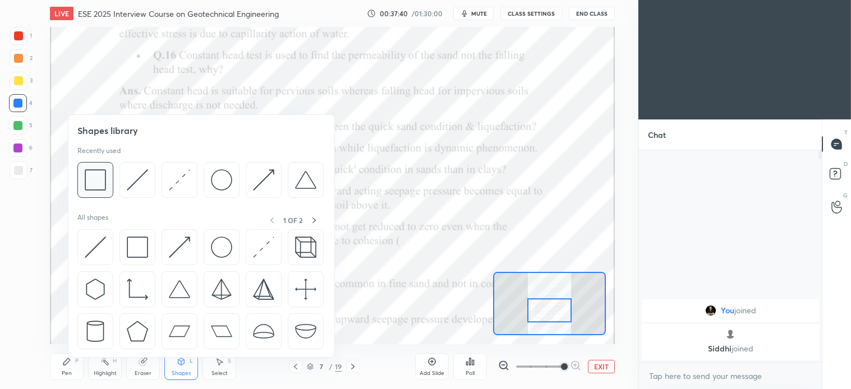
click at [98, 177] on img at bounding box center [95, 179] width 21 height 21
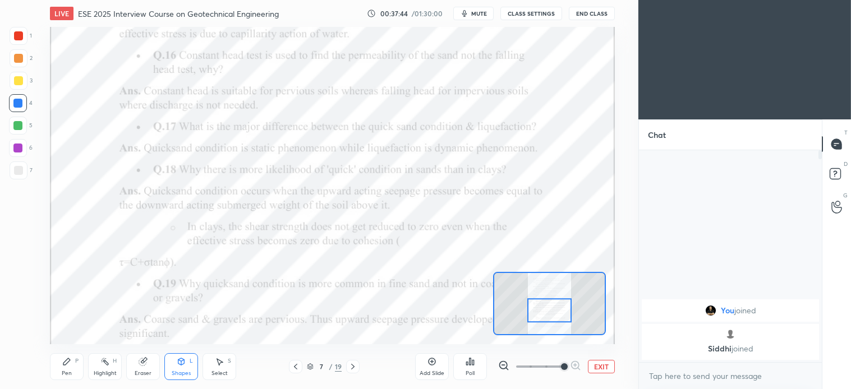
click at [70, 373] on div "Pen" at bounding box center [67, 374] width 10 height 6
click at [233, 365] on div "Select S" at bounding box center [220, 367] width 34 height 27
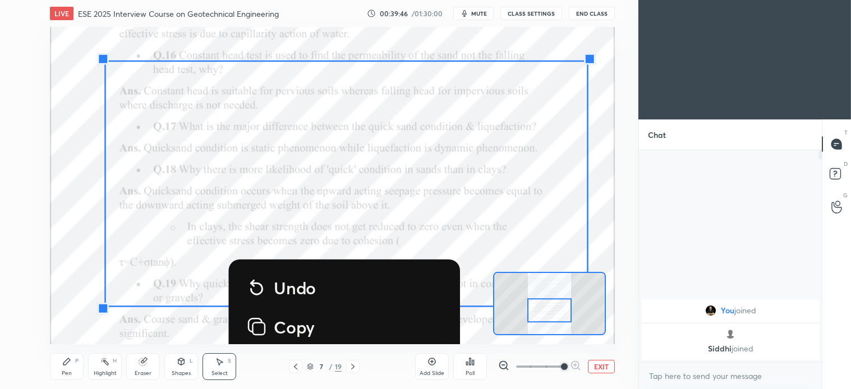
click at [143, 361] on icon at bounding box center [142, 362] width 7 height 7
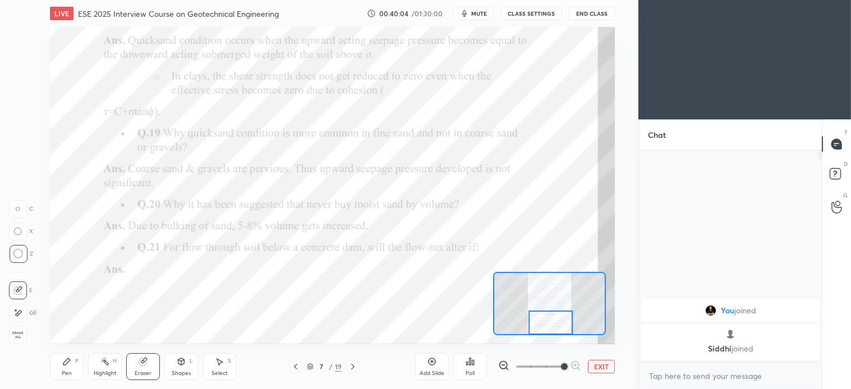
click at [184, 373] on div "Shapes" at bounding box center [181, 374] width 19 height 6
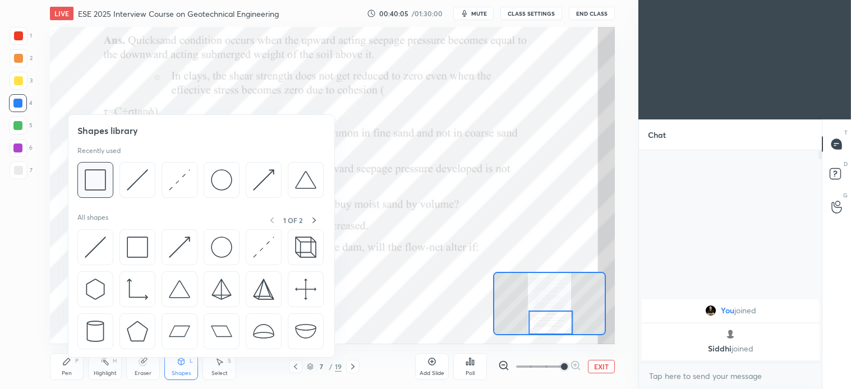
click at [94, 184] on img at bounding box center [95, 179] width 21 height 21
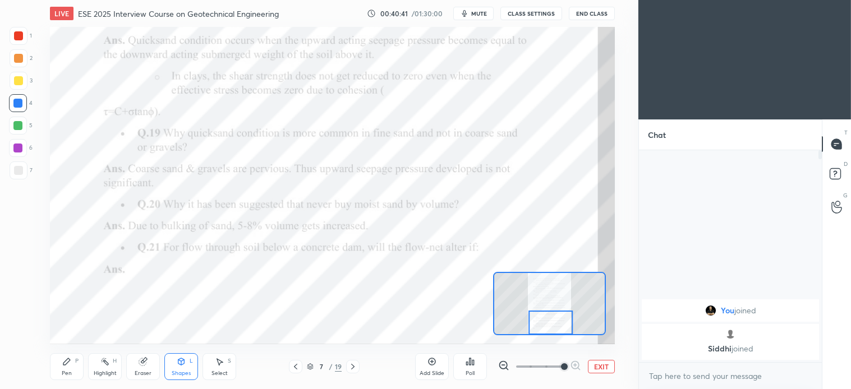
click at [70, 369] on div "Pen P" at bounding box center [67, 367] width 34 height 27
click at [219, 368] on div "Select S" at bounding box center [220, 367] width 34 height 27
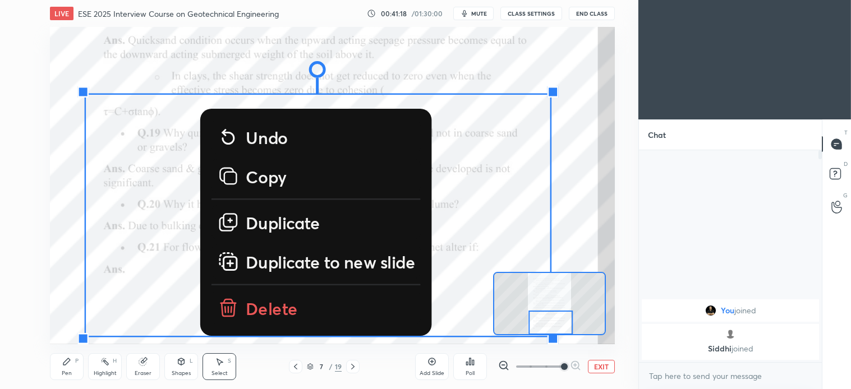
click at [275, 309] on p "Delete" at bounding box center [272, 307] width 52 height 22
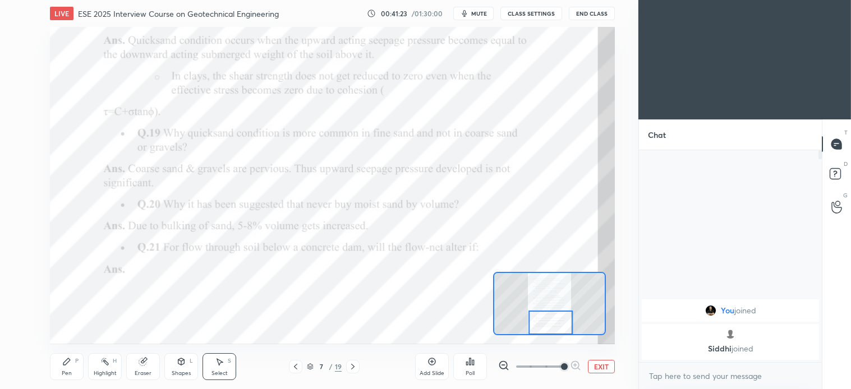
click at [351, 364] on icon at bounding box center [353, 367] width 9 height 9
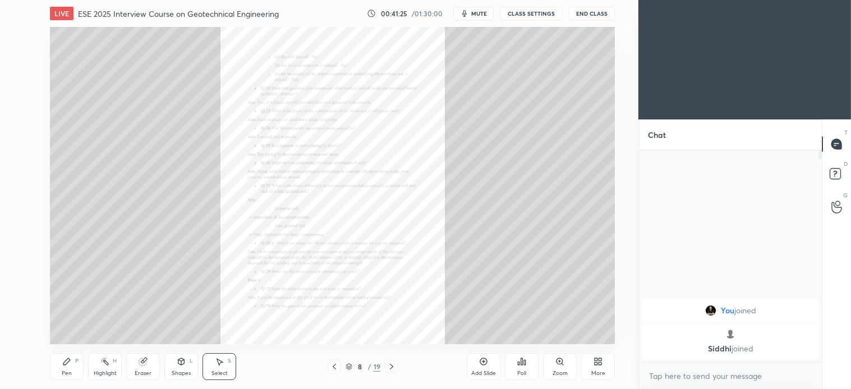
click at [560, 369] on div "Zoom" at bounding box center [560, 367] width 34 height 27
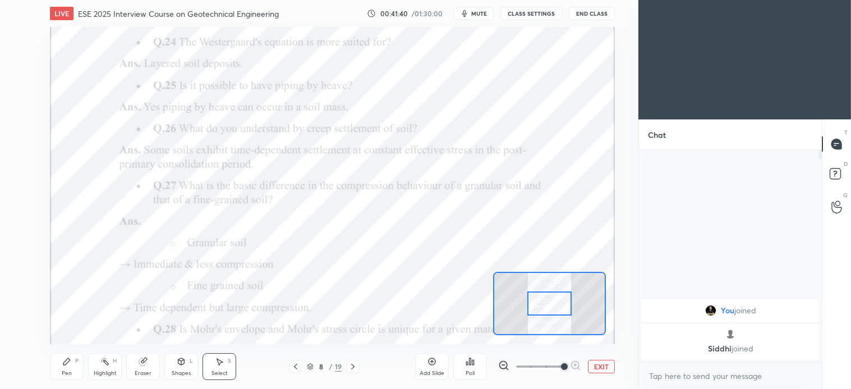
click at [192, 375] on div "Shapes L" at bounding box center [181, 367] width 34 height 27
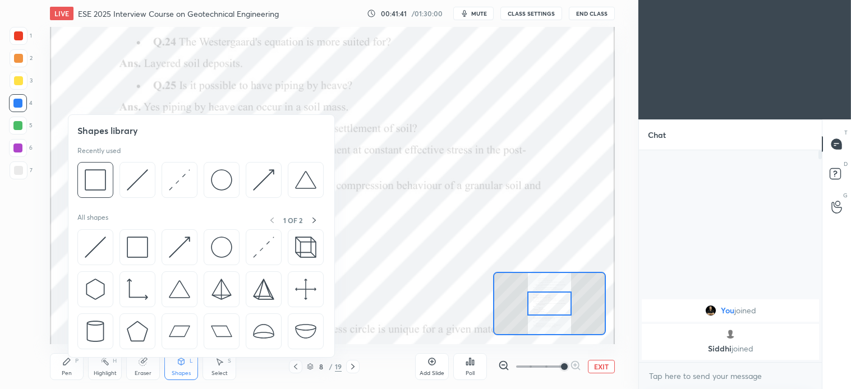
click at [204, 382] on div "Pen P Highlight H Eraser Shapes L Select S 8 / 19 Add Slide Poll EXIT" at bounding box center [332, 367] width 565 height 45
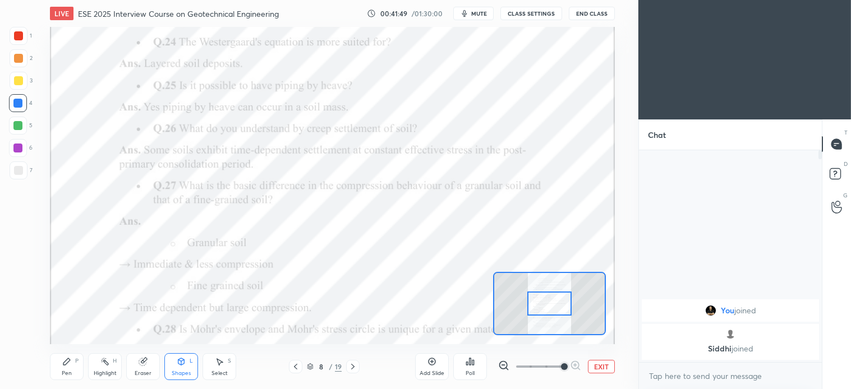
click at [172, 368] on div "Shapes L" at bounding box center [181, 367] width 34 height 27
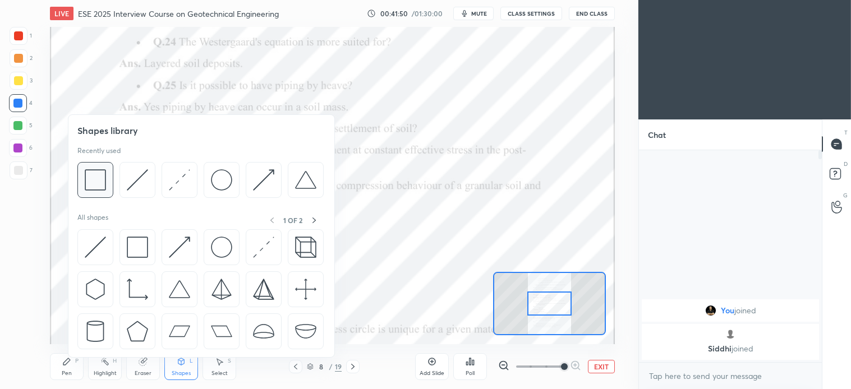
click at [92, 181] on img at bounding box center [95, 179] width 21 height 21
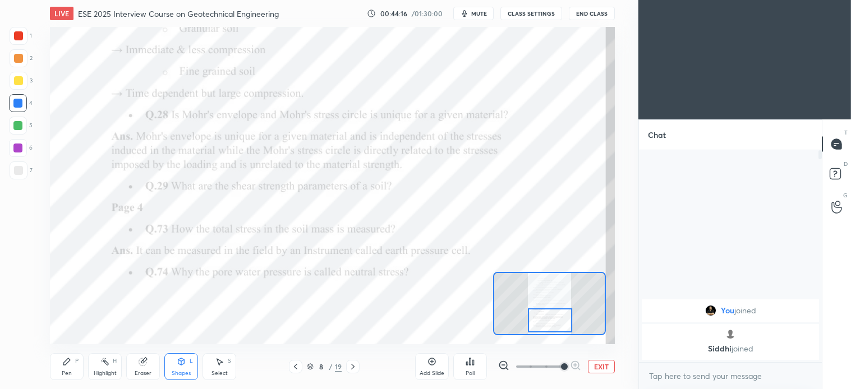
click at [181, 373] on div "Shapes" at bounding box center [181, 374] width 19 height 6
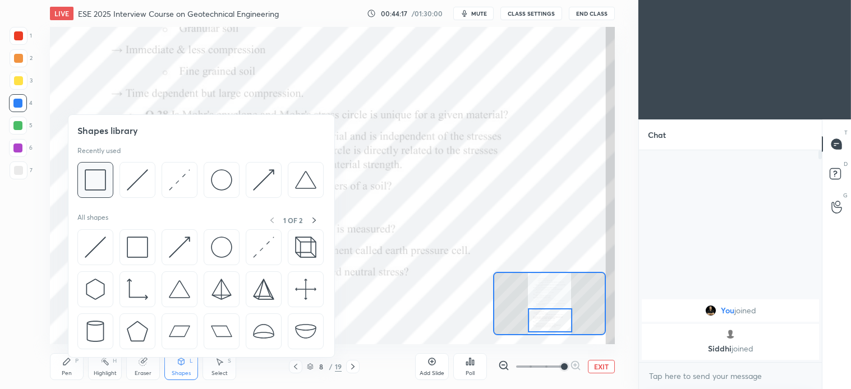
click at [95, 184] on img at bounding box center [95, 179] width 21 height 21
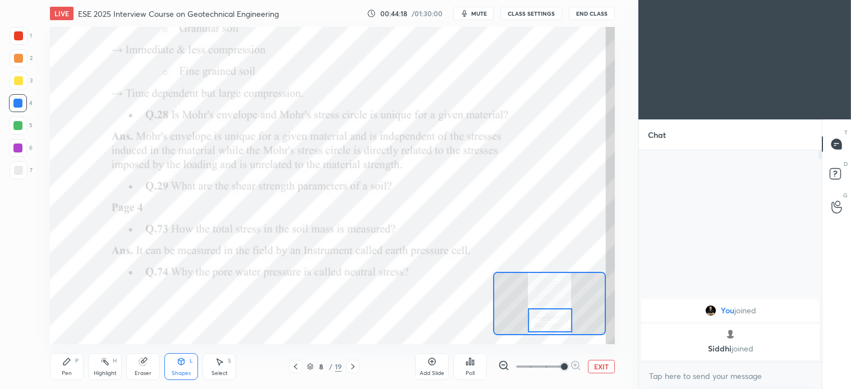
click at [20, 36] on div at bounding box center [18, 35] width 9 height 9
click at [357, 368] on div at bounding box center [352, 366] width 13 height 13
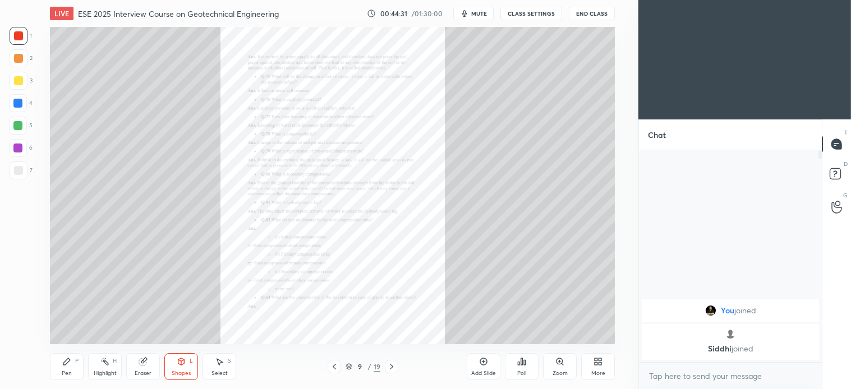
click at [554, 365] on div "Zoom" at bounding box center [560, 367] width 34 height 27
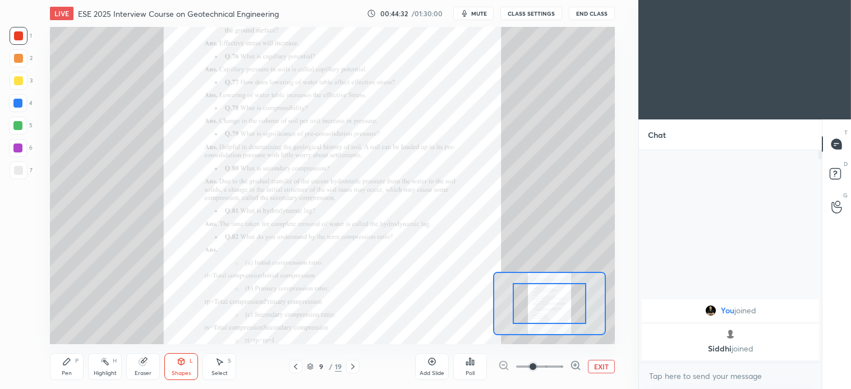
click at [572, 363] on icon at bounding box center [575, 365] width 7 height 7
click at [571, 364] on icon at bounding box center [575, 365] width 11 height 11
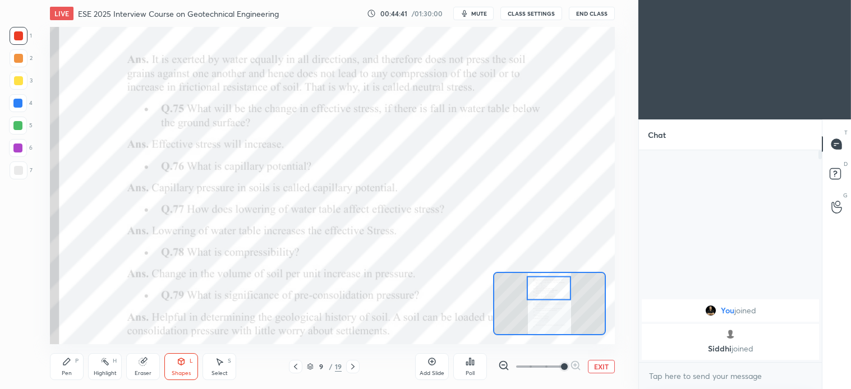
click at [76, 363] on div "P" at bounding box center [76, 362] width 3 height 6
click at [148, 369] on div "Eraser" at bounding box center [143, 367] width 34 height 27
click at [75, 375] on div "Pen P" at bounding box center [67, 367] width 34 height 27
click at [227, 357] on div "Select S" at bounding box center [220, 367] width 34 height 27
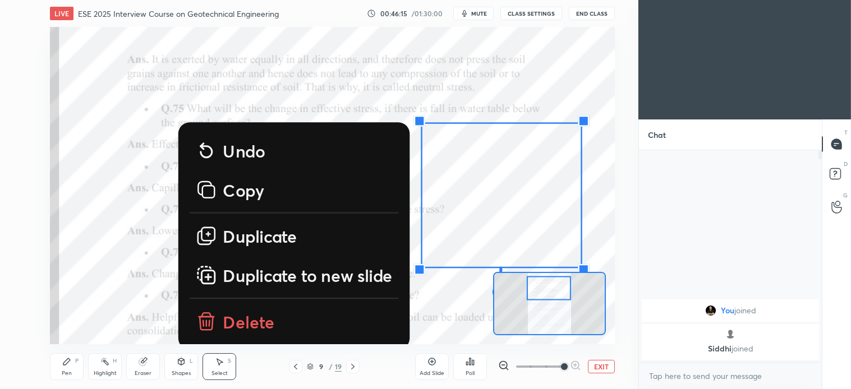
click at [260, 322] on p "Delete" at bounding box center [249, 322] width 52 height 22
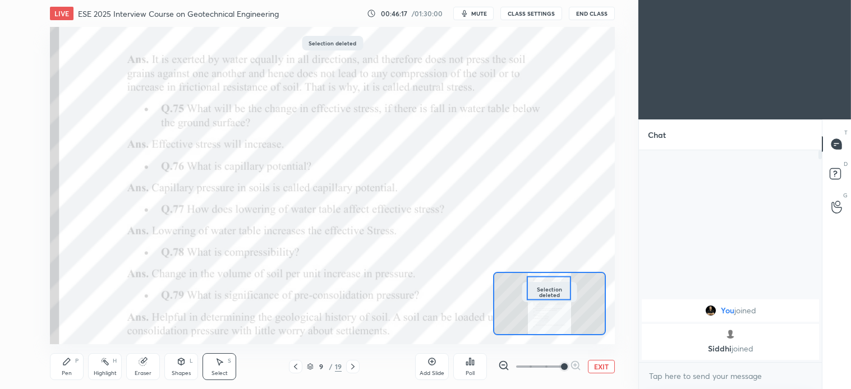
click at [80, 358] on div "Pen P" at bounding box center [67, 367] width 34 height 27
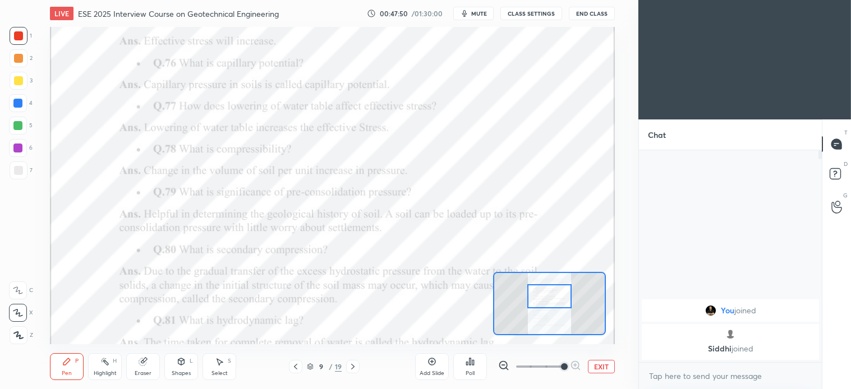
click at [145, 377] on div "Eraser" at bounding box center [143, 367] width 34 height 27
click at [68, 373] on div "Pen" at bounding box center [67, 374] width 10 height 6
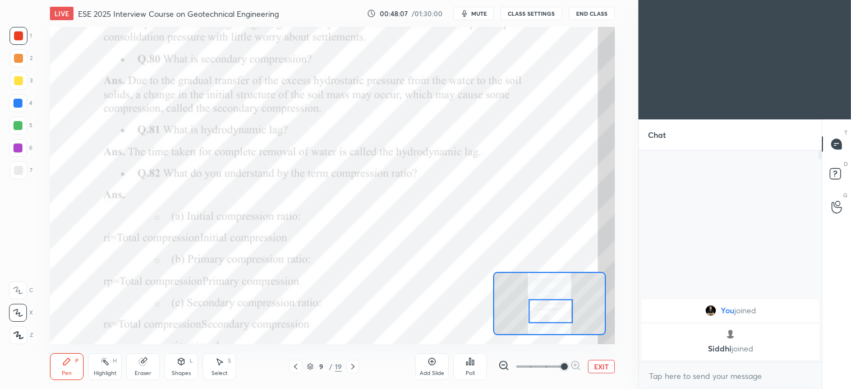
click at [176, 372] on div "Shapes" at bounding box center [181, 374] width 19 height 6
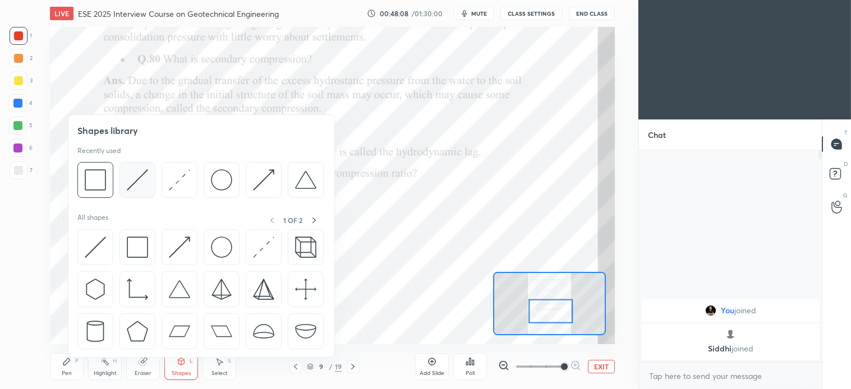
click at [139, 187] on img at bounding box center [137, 179] width 21 height 21
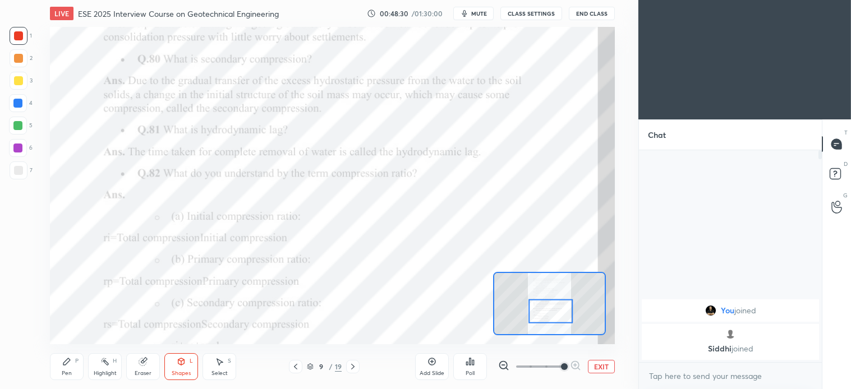
click at [63, 369] on div "Pen P" at bounding box center [67, 367] width 34 height 27
click at [232, 368] on div "Select S" at bounding box center [220, 367] width 34 height 27
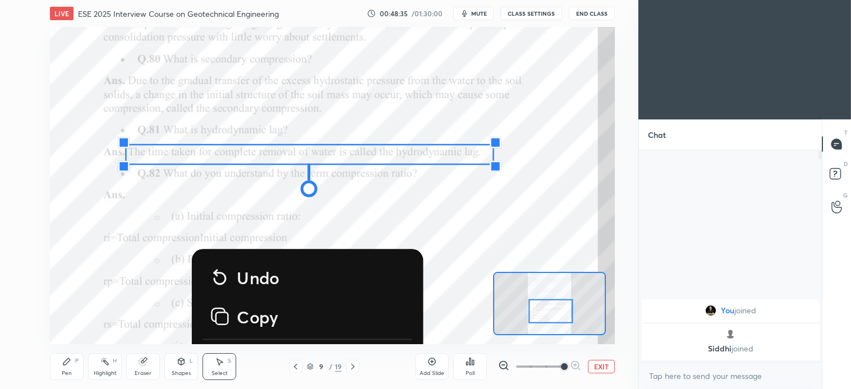
click at [443, 209] on div "0 ° Undo Copy Duplicate Duplicate to new slide Delete" at bounding box center [317, 88] width 1413 height 794
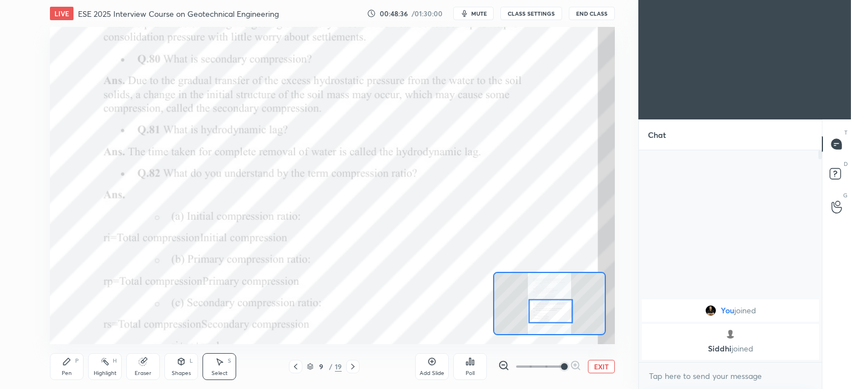
click at [143, 368] on div "Eraser" at bounding box center [143, 367] width 34 height 27
click at [71, 372] on div "Pen" at bounding box center [67, 374] width 10 height 6
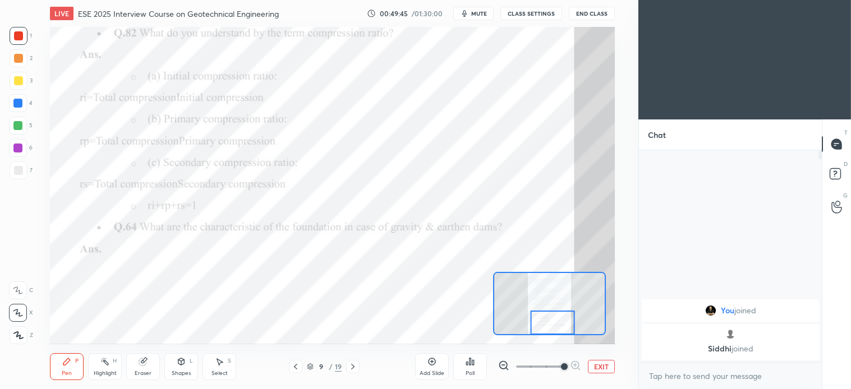
click at [362, 366] on div "9 / 19" at bounding box center [324, 366] width 183 height 13
click at [352, 368] on icon at bounding box center [352, 367] width 3 height 6
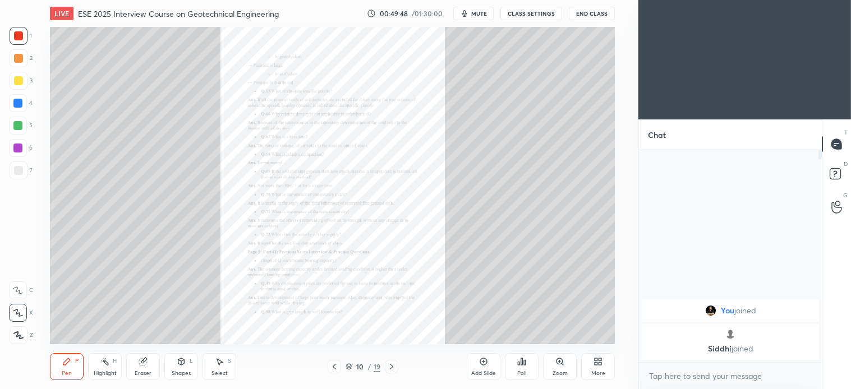
click at [355, 369] on div "10" at bounding box center [360, 367] width 11 height 7
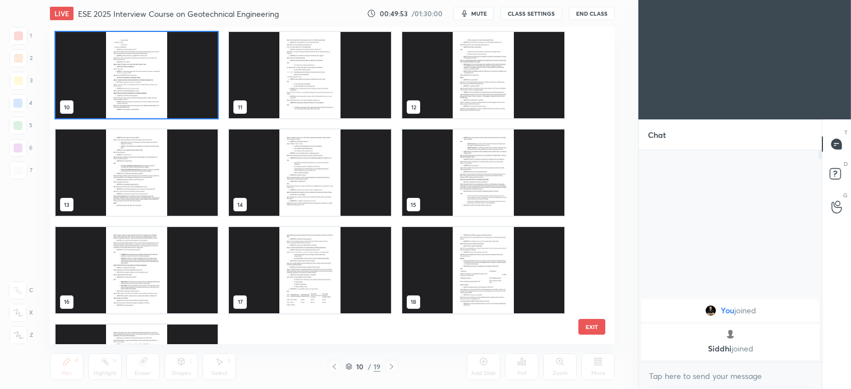
scroll to position [365, 0]
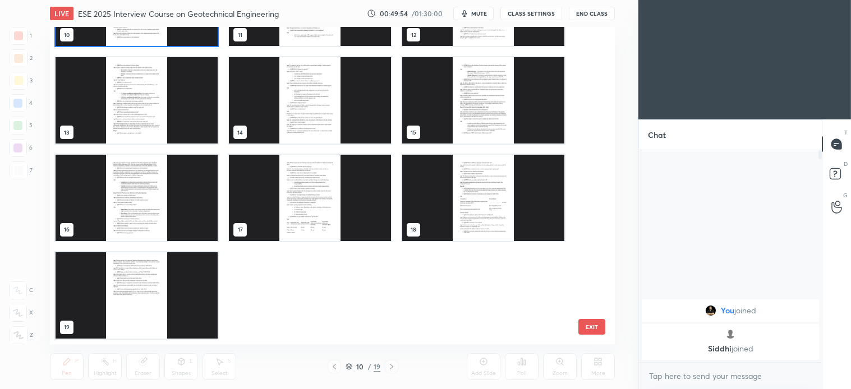
click at [495, 201] on img "grid" at bounding box center [483, 198] width 162 height 86
click at [497, 204] on div "10 11 12 13 14 15 16 17 18 19" at bounding box center [322, 186] width 545 height 318
click at [498, 205] on img "grid" at bounding box center [483, 198] width 162 height 86
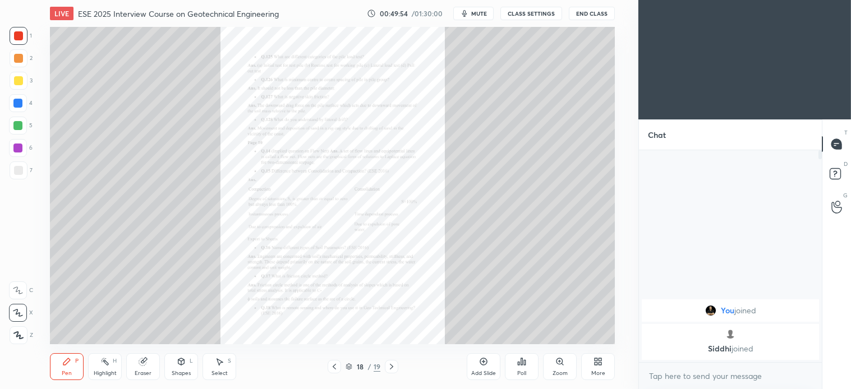
scroll to position [365, 0]
click at [558, 367] on div "Zoom" at bounding box center [560, 367] width 34 height 27
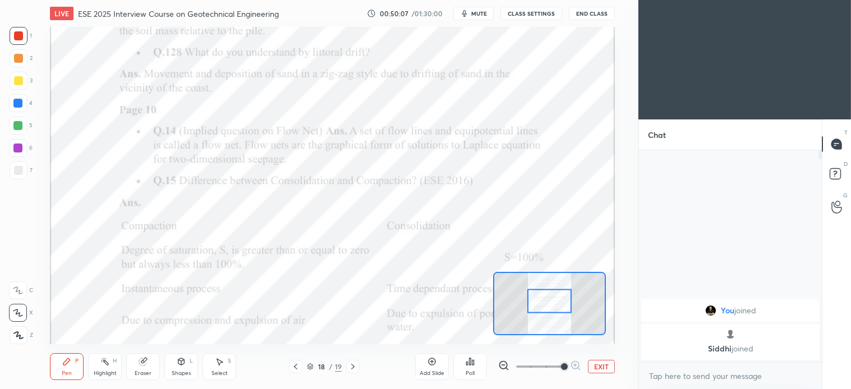
click at [172, 371] on div "Shapes" at bounding box center [181, 374] width 19 height 6
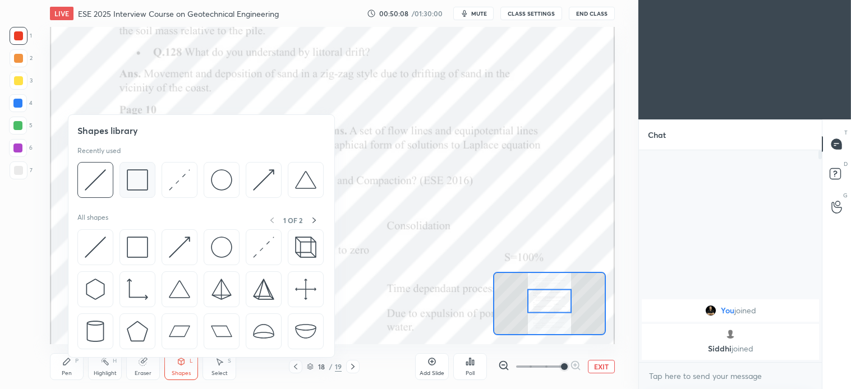
click at [137, 180] on img at bounding box center [137, 179] width 21 height 21
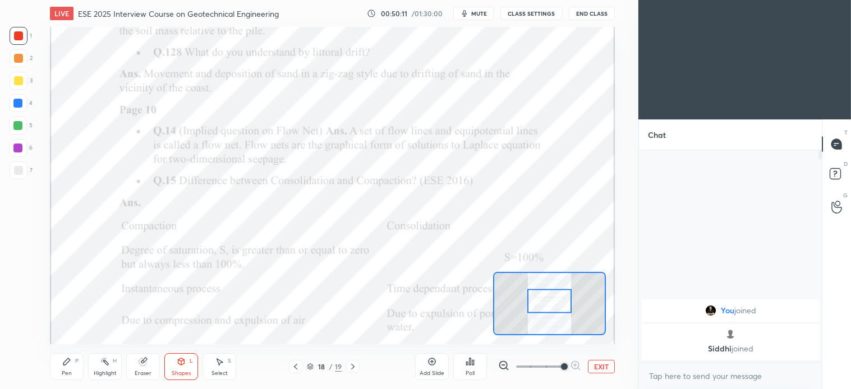
click at [183, 367] on div "Shapes L" at bounding box center [181, 367] width 34 height 27
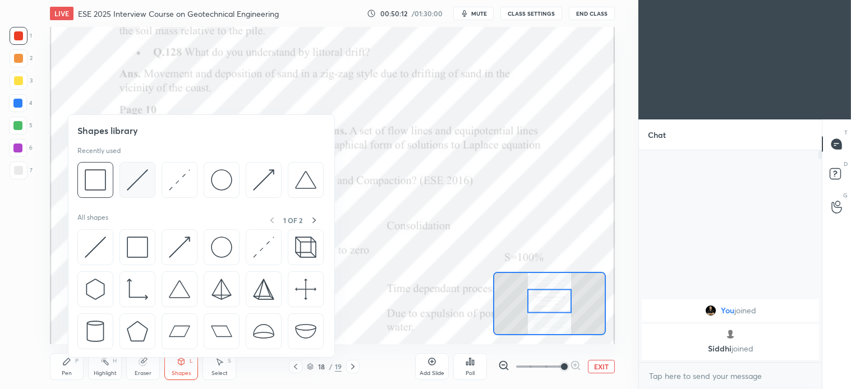
click at [144, 180] on img at bounding box center [137, 179] width 21 height 21
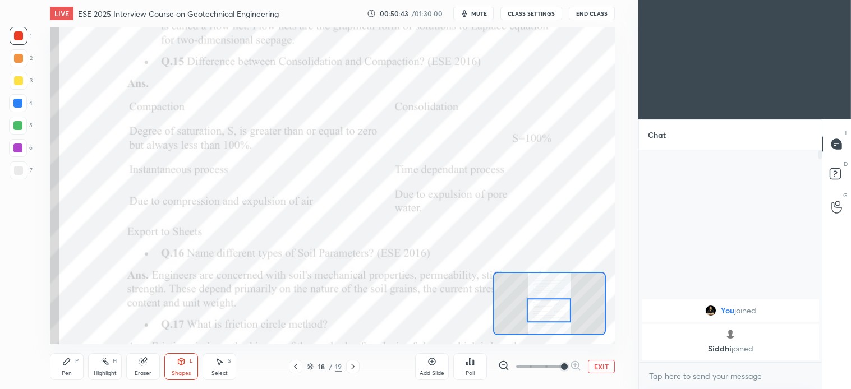
click at [68, 363] on icon at bounding box center [66, 362] width 7 height 7
click at [144, 360] on icon at bounding box center [144, 361] width 6 height 6
click at [65, 368] on div "Pen P" at bounding box center [67, 367] width 34 height 27
click at [155, 366] on div "Eraser" at bounding box center [143, 367] width 34 height 27
click at [75, 359] on div "P" at bounding box center [76, 362] width 3 height 6
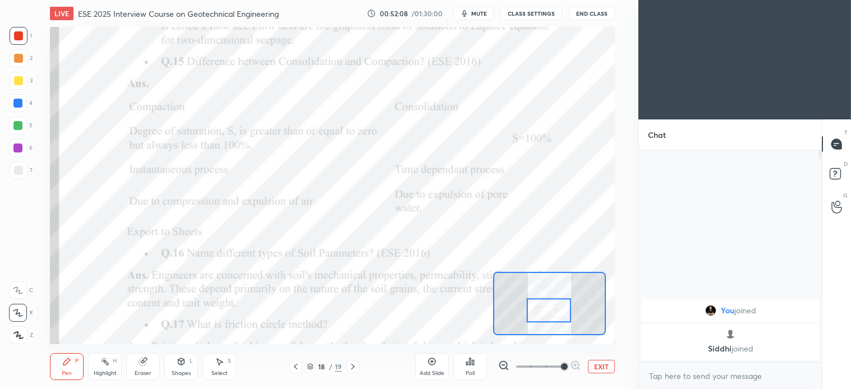
click at [149, 361] on div "Eraser" at bounding box center [143, 367] width 34 height 27
click at [71, 358] on icon at bounding box center [66, 361] width 9 height 9
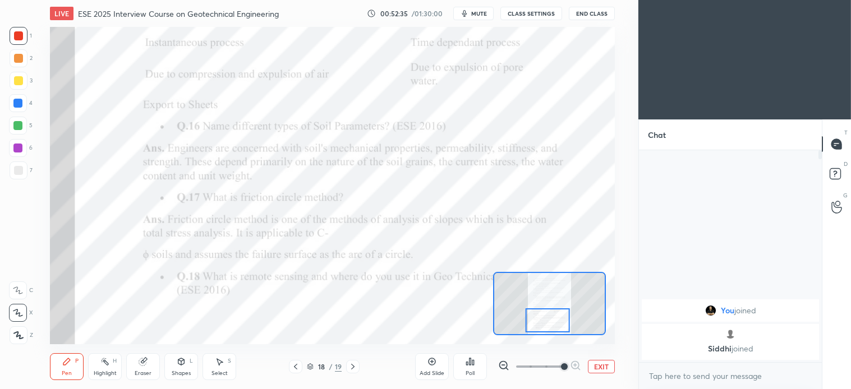
click at [155, 363] on div "Eraser" at bounding box center [143, 367] width 34 height 27
click at [187, 367] on div "Shapes L" at bounding box center [181, 367] width 34 height 27
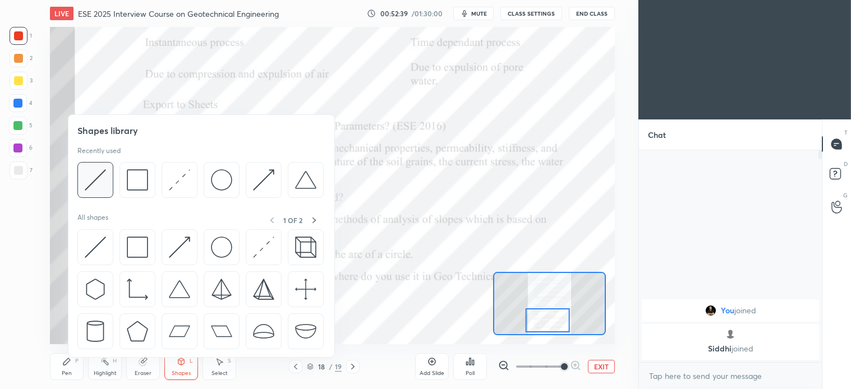
click at [99, 171] on img at bounding box center [95, 179] width 21 height 21
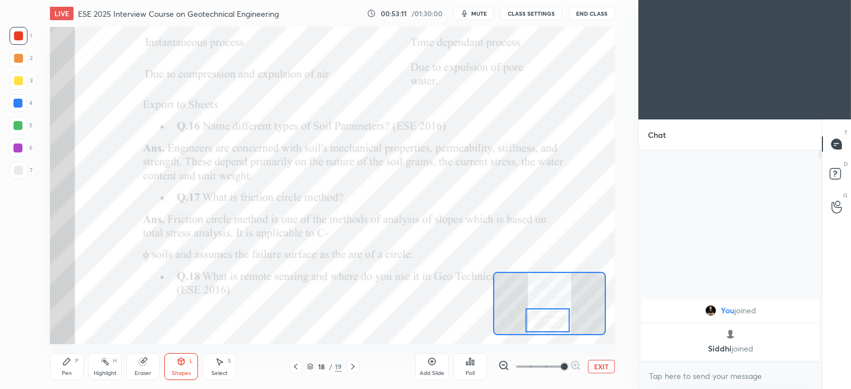
click at [229, 369] on div "Select S" at bounding box center [220, 367] width 34 height 27
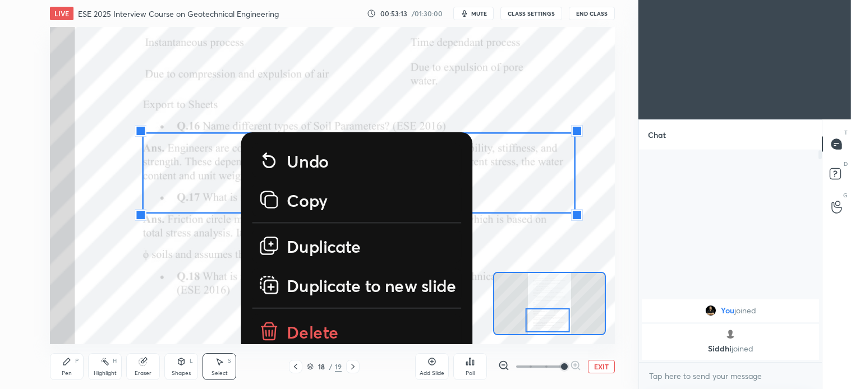
click at [311, 329] on p "Delete" at bounding box center [313, 331] width 52 height 22
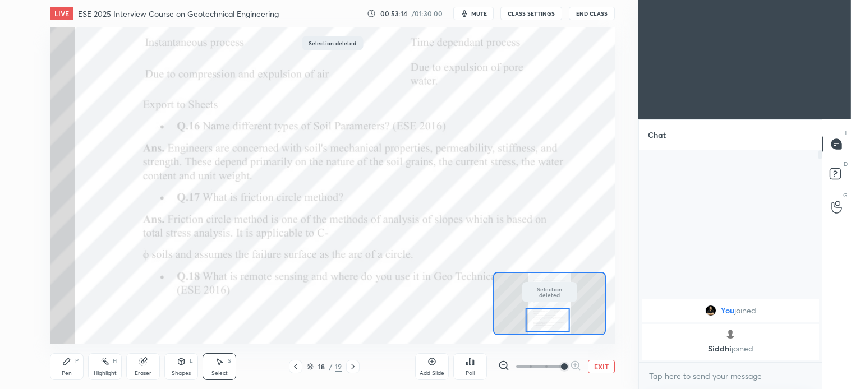
click at [80, 372] on div "Pen P" at bounding box center [67, 367] width 34 height 27
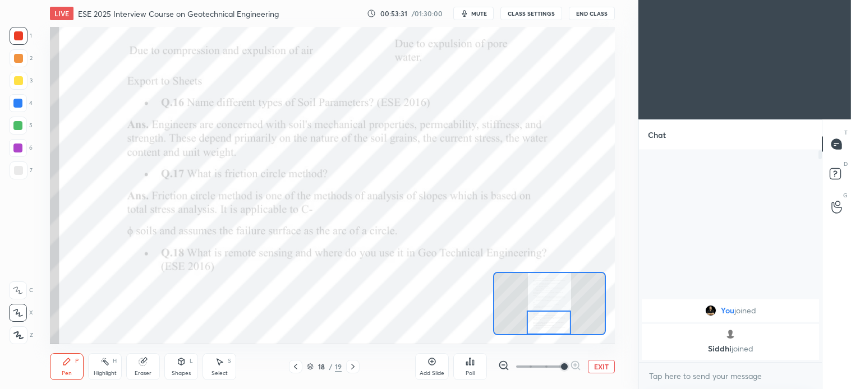
click at [71, 367] on div "Pen P" at bounding box center [67, 367] width 34 height 27
click at [222, 365] on icon at bounding box center [219, 361] width 9 height 9
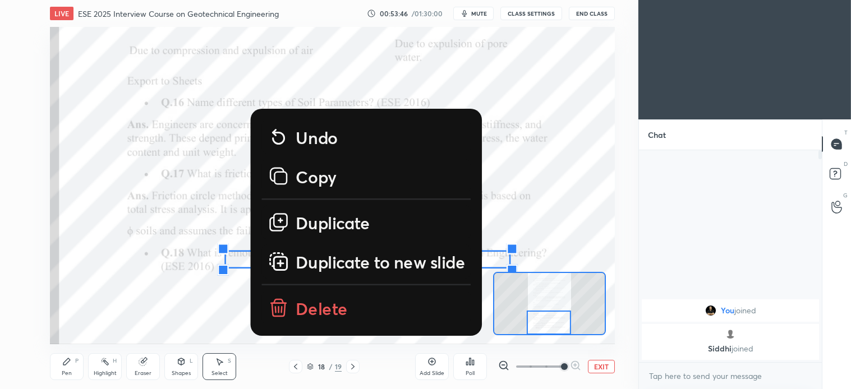
click at [337, 307] on p "Delete" at bounding box center [322, 307] width 52 height 22
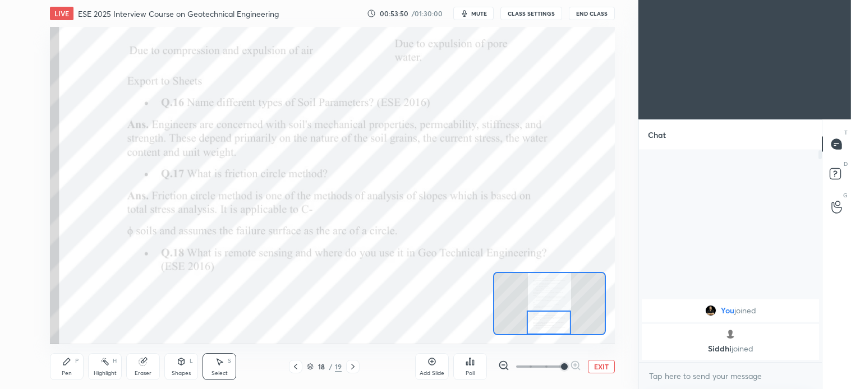
click at [188, 369] on div "Shapes L" at bounding box center [181, 367] width 34 height 27
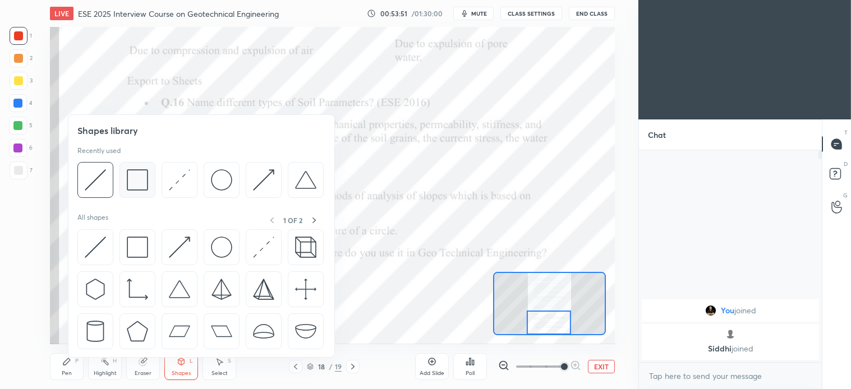
click at [141, 181] on img at bounding box center [137, 179] width 21 height 21
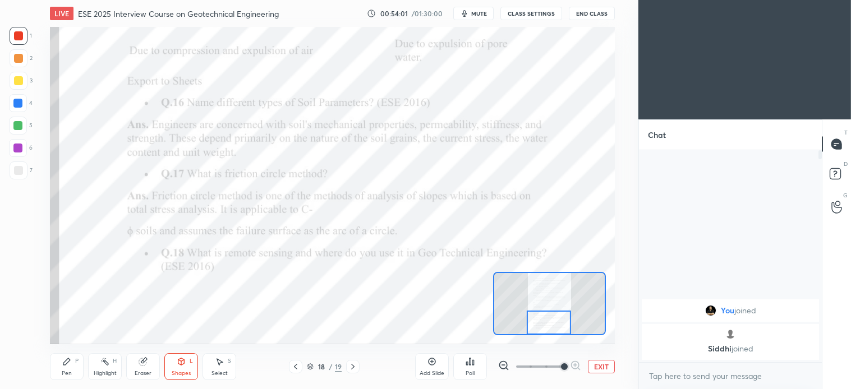
click at [357, 365] on icon at bounding box center [353, 367] width 9 height 9
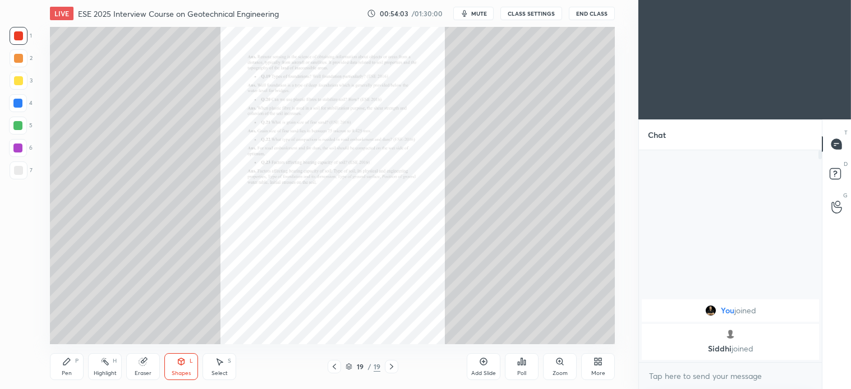
click at [556, 369] on div "Zoom" at bounding box center [560, 367] width 34 height 27
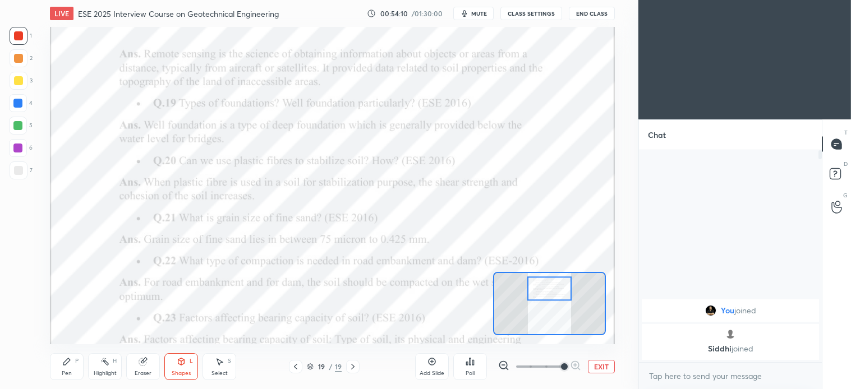
click at [76, 368] on div "Pen P" at bounding box center [67, 367] width 34 height 27
click at [460, 199] on div at bounding box center [319, 194] width 639 height 389
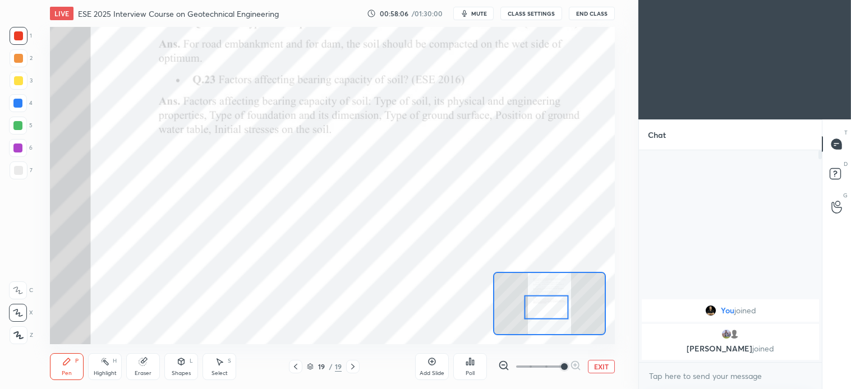
click at [356, 367] on icon at bounding box center [353, 367] width 9 height 9
click at [156, 366] on div "Eraser" at bounding box center [143, 367] width 34 height 27
click at [80, 372] on div "Pen P" at bounding box center [67, 367] width 34 height 27
click at [146, 364] on icon at bounding box center [143, 361] width 9 height 9
click at [72, 357] on div "Pen P" at bounding box center [67, 367] width 34 height 27
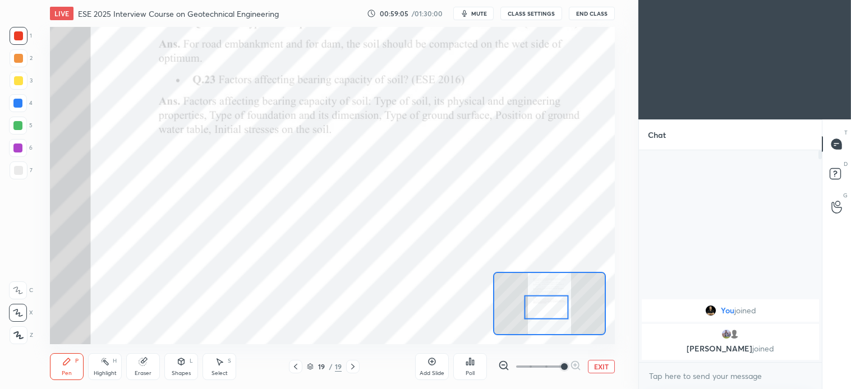
click at [153, 366] on div "Eraser" at bounding box center [143, 367] width 34 height 27
click at [75, 367] on div "Pen P" at bounding box center [67, 367] width 34 height 27
click at [296, 364] on icon at bounding box center [295, 367] width 9 height 9
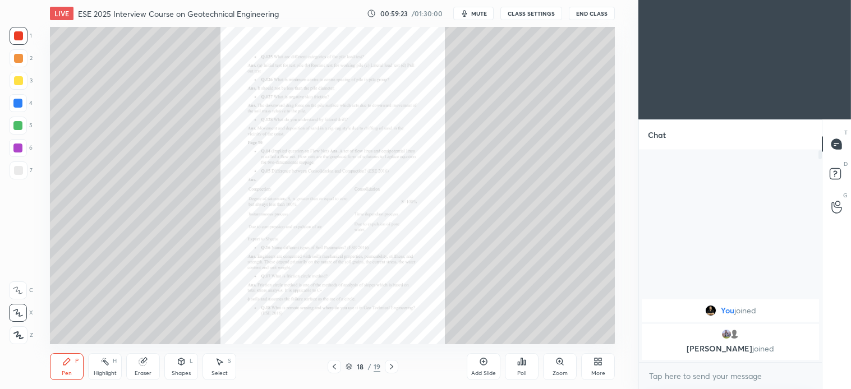
click at [334, 368] on icon at bounding box center [334, 367] width 9 height 9
click at [559, 368] on div "Zoom" at bounding box center [560, 367] width 34 height 27
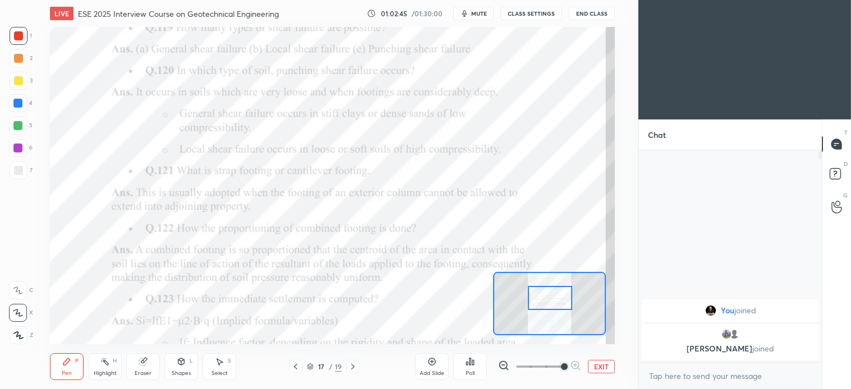
click at [149, 361] on div "Eraser" at bounding box center [143, 367] width 34 height 27
click at [75, 367] on div "Pen P" at bounding box center [67, 367] width 34 height 27
click at [347, 371] on div at bounding box center [352, 366] width 13 height 13
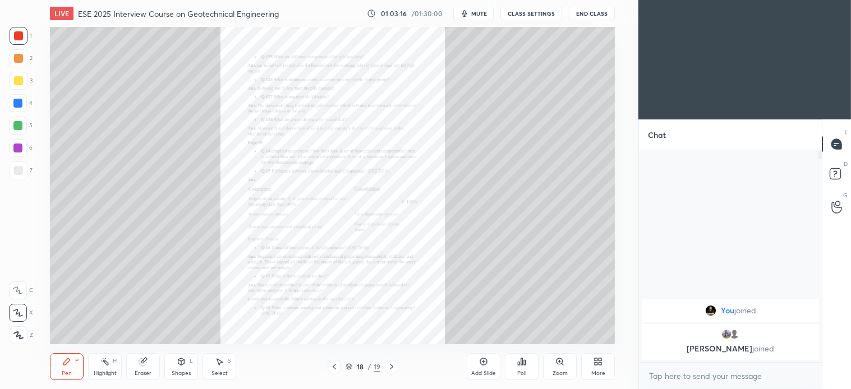
click at [354, 372] on div "18 / 19" at bounding box center [363, 367] width 35 height 10
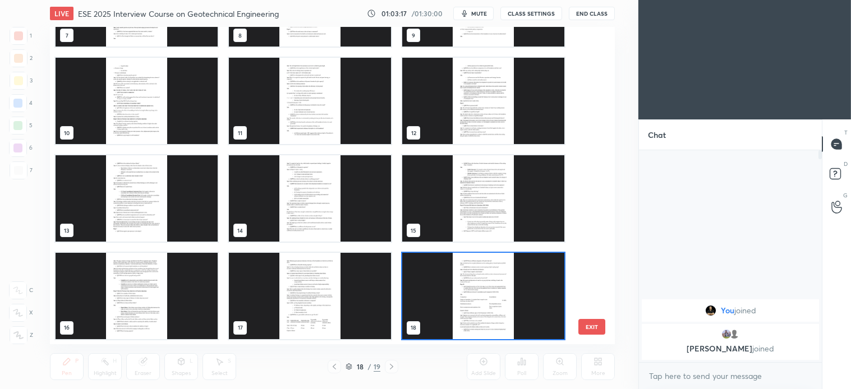
scroll to position [315, 560]
click at [393, 371] on div at bounding box center [391, 366] width 13 height 13
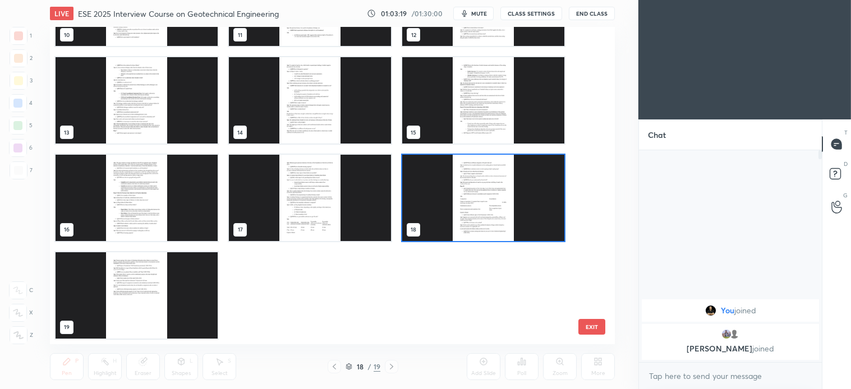
click at [201, 299] on img "grid" at bounding box center [137, 296] width 162 height 86
click at [206, 290] on div "10 11 12 13 14 15 16 17 18 19" at bounding box center [322, 186] width 545 height 318
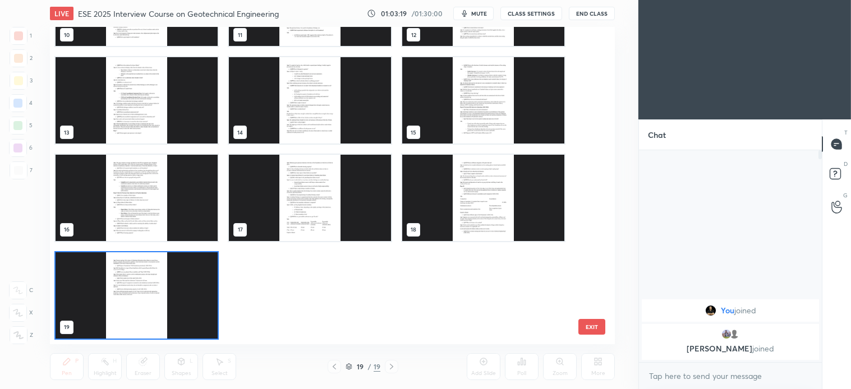
scroll to position [365, 0]
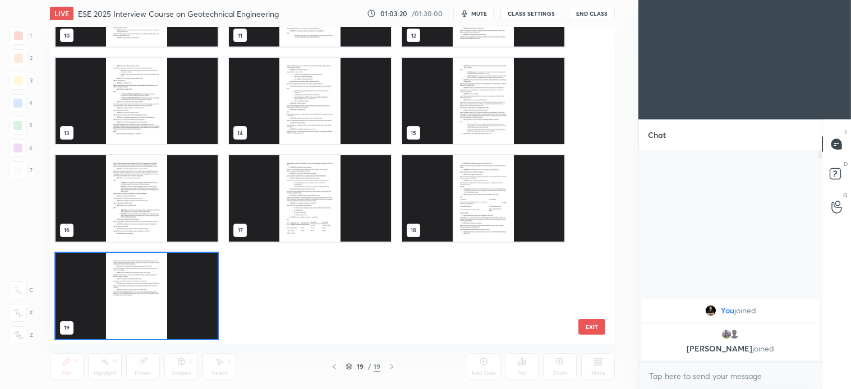
click at [193, 310] on img "grid" at bounding box center [137, 296] width 162 height 86
click at [215, 290] on img "grid" at bounding box center [137, 296] width 162 height 86
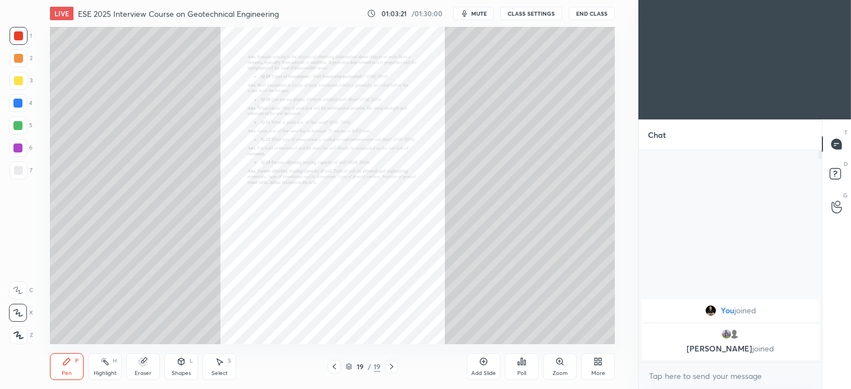
click at [484, 366] on icon at bounding box center [483, 361] width 9 height 9
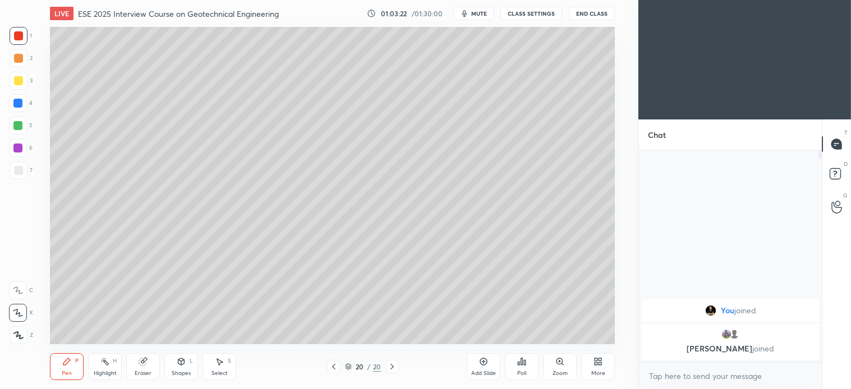
click at [24, 72] on div at bounding box center [19, 81] width 18 height 18
click at [20, 125] on div at bounding box center [17, 125] width 9 height 9
click at [231, 363] on div "S" at bounding box center [229, 362] width 3 height 6
click at [65, 375] on div "Pen" at bounding box center [67, 374] width 10 height 6
click at [395, 373] on div at bounding box center [392, 366] width 13 height 13
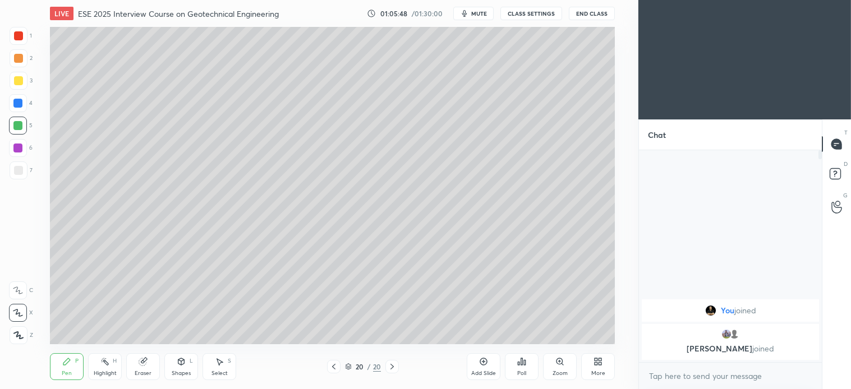
click at [227, 372] on div "Select" at bounding box center [220, 374] width 16 height 6
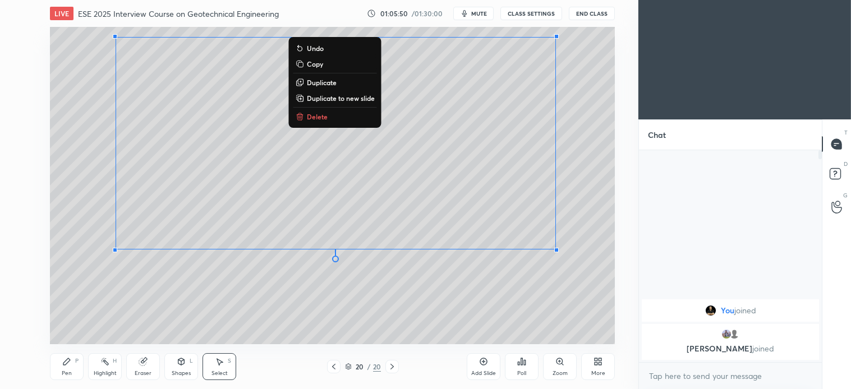
click at [314, 114] on p "Delete" at bounding box center [317, 116] width 21 height 9
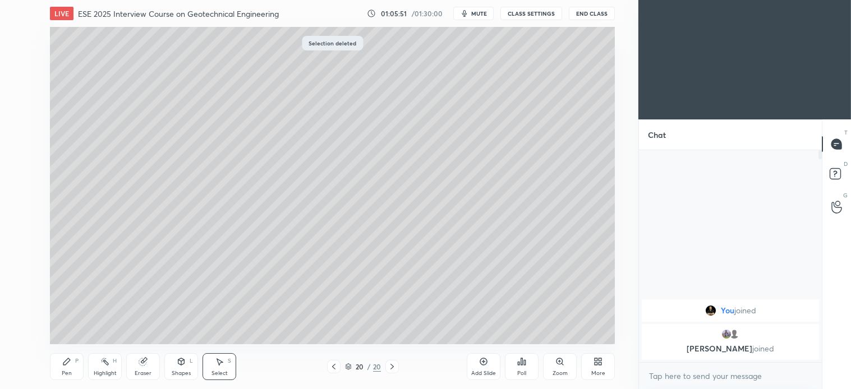
click at [71, 368] on div "Pen P" at bounding box center [67, 367] width 34 height 27
click at [333, 365] on icon at bounding box center [333, 367] width 9 height 9
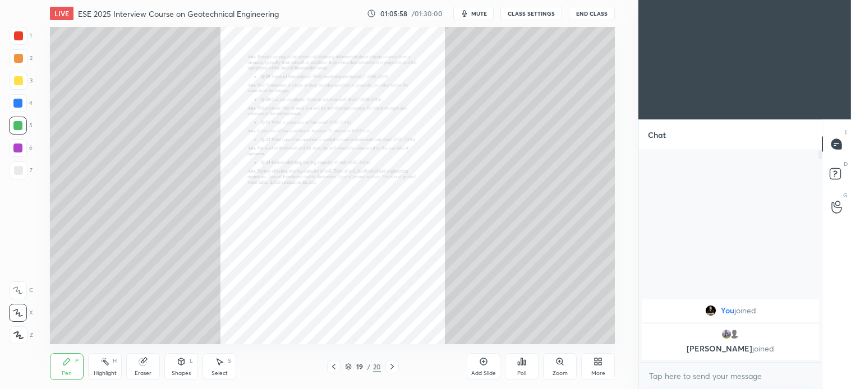
click at [334, 369] on icon at bounding box center [333, 367] width 9 height 9
click at [391, 367] on icon at bounding box center [392, 367] width 9 height 9
click at [397, 367] on div at bounding box center [392, 366] width 13 height 13
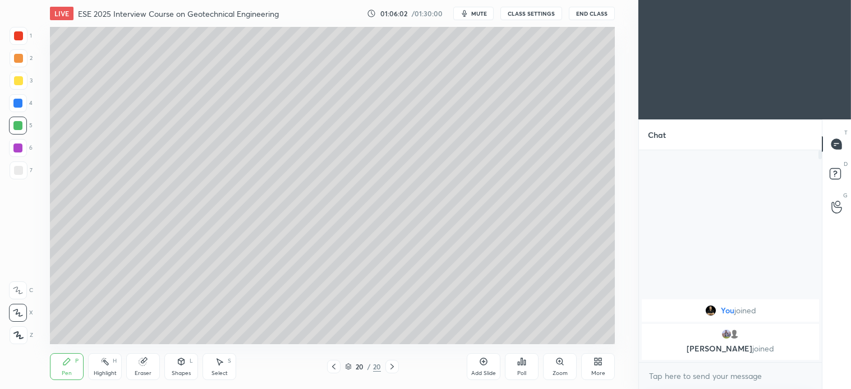
click at [334, 370] on icon at bounding box center [333, 367] width 9 height 9
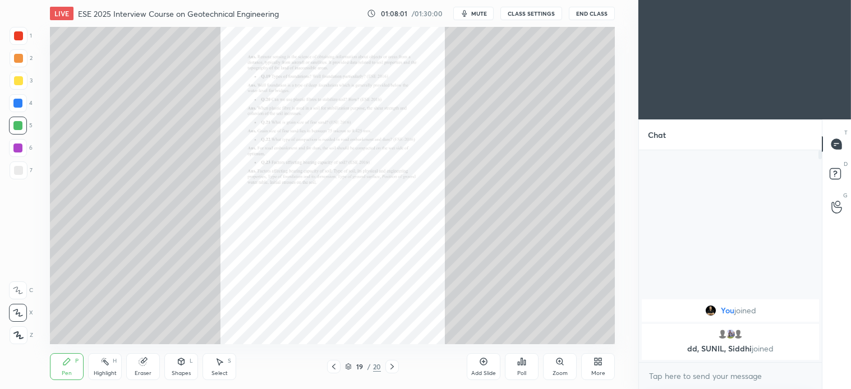
click at [393, 366] on icon at bounding box center [392, 367] width 9 height 9
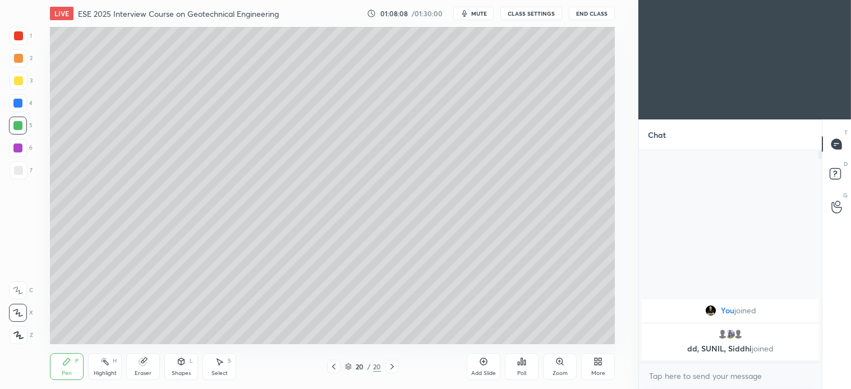
click at [24, 84] on div at bounding box center [19, 81] width 18 height 18
click at [392, 365] on icon at bounding box center [392, 367] width 9 height 9
click at [597, 369] on div "More" at bounding box center [598, 367] width 34 height 27
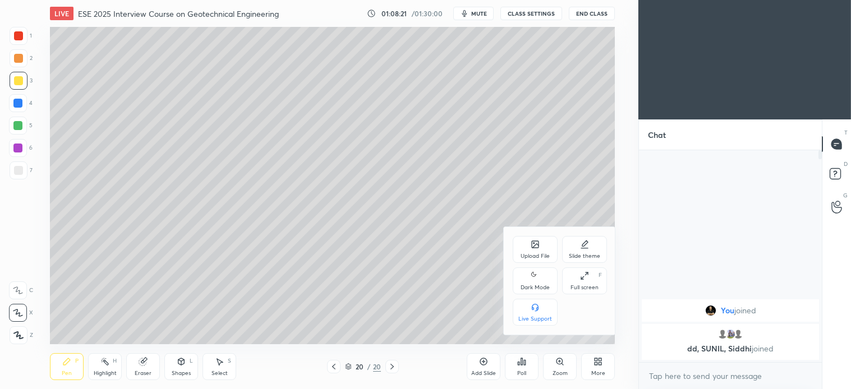
click at [533, 249] on icon at bounding box center [535, 244] width 9 height 9
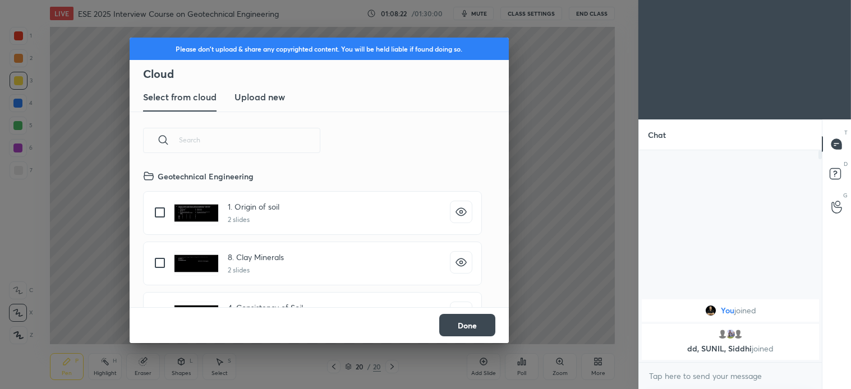
click at [264, 94] on h3 "Upload new" at bounding box center [260, 96] width 51 height 13
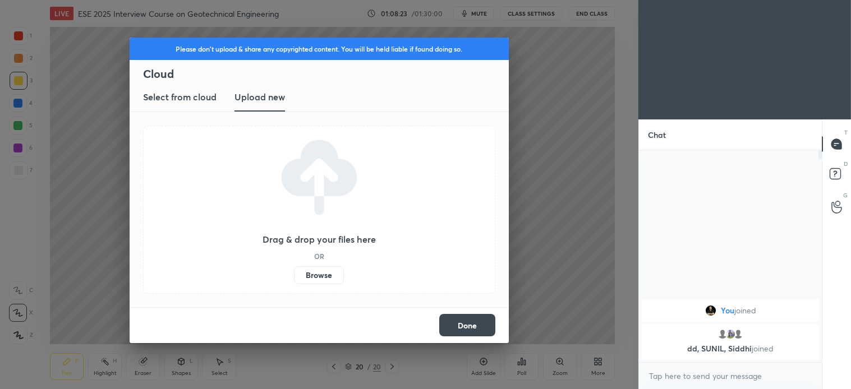
click at [323, 277] on label "Browse" at bounding box center [319, 276] width 50 height 18
click at [294, 277] on input "Browse" at bounding box center [294, 276] width 0 height 18
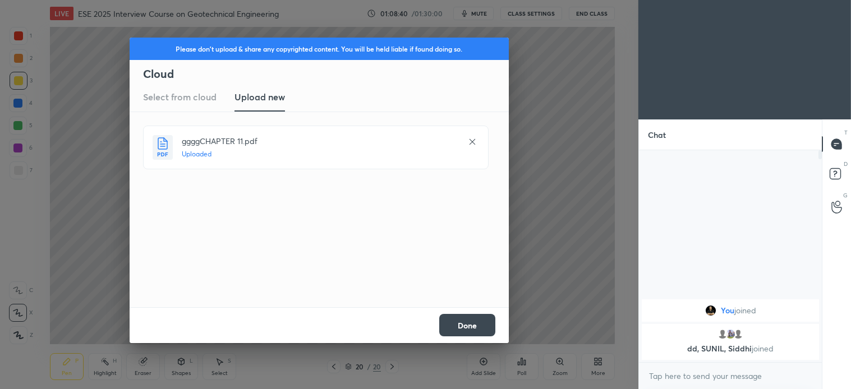
click at [474, 330] on button "Done" at bounding box center [467, 325] width 56 height 22
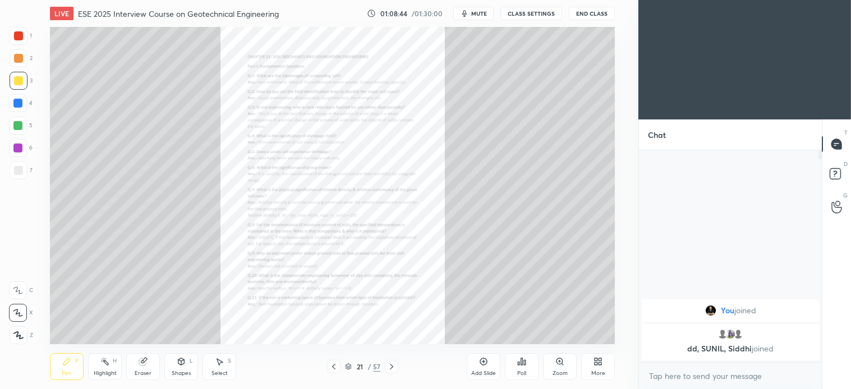
click at [393, 369] on icon at bounding box center [391, 367] width 9 height 9
click at [391, 367] on icon at bounding box center [391, 367] width 9 height 9
click at [394, 366] on icon at bounding box center [391, 367] width 9 height 9
click at [395, 366] on icon at bounding box center [391, 367] width 9 height 9
click at [395, 367] on icon at bounding box center [391, 367] width 9 height 9
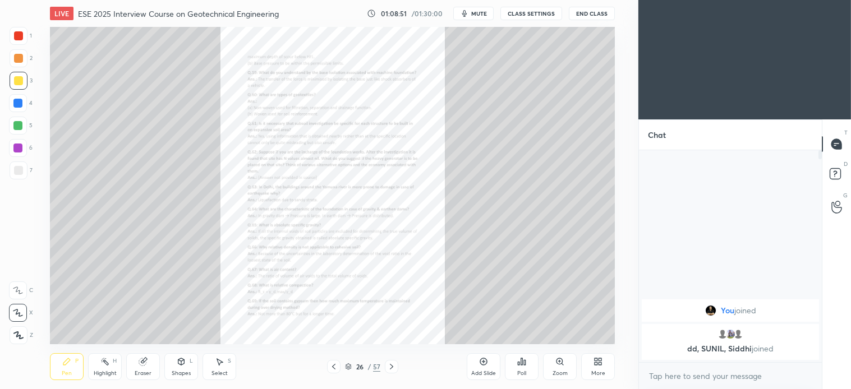
click at [346, 369] on icon at bounding box center [348, 367] width 7 height 7
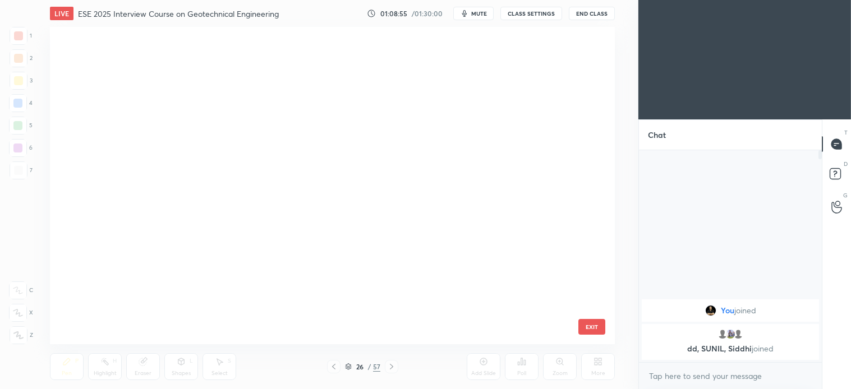
scroll to position [1535, 0]
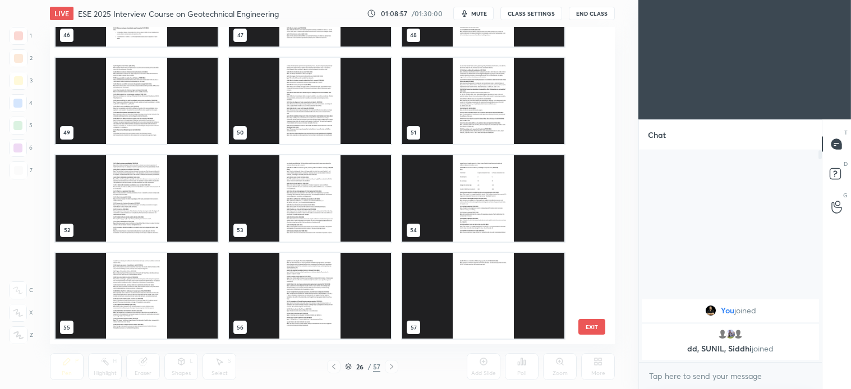
click at [322, 303] on img "grid" at bounding box center [310, 296] width 162 height 86
click at [322, 305] on div "46 47 48 49 50 51 52 53 54 55 56 57" at bounding box center [322, 186] width 545 height 318
click at [328, 301] on img "grid" at bounding box center [310, 296] width 162 height 86
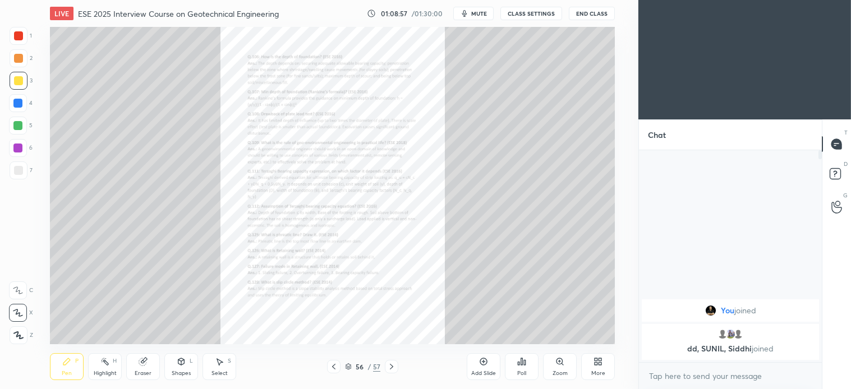
scroll to position [1535, 0]
click at [557, 372] on div "Zoom" at bounding box center [560, 374] width 15 height 6
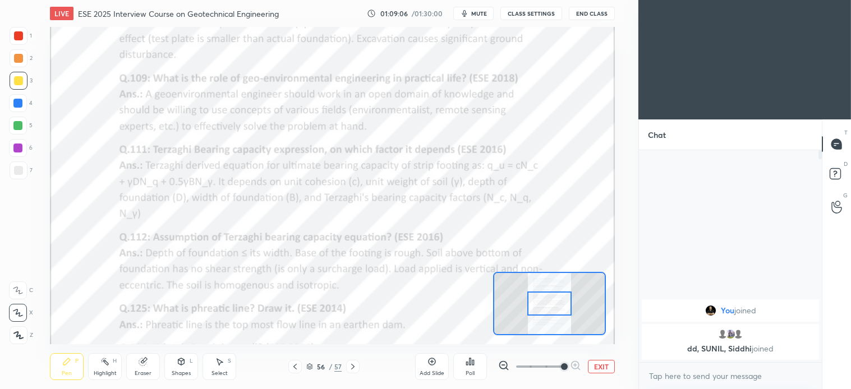
click at [21, 40] on div at bounding box center [18, 35] width 9 height 9
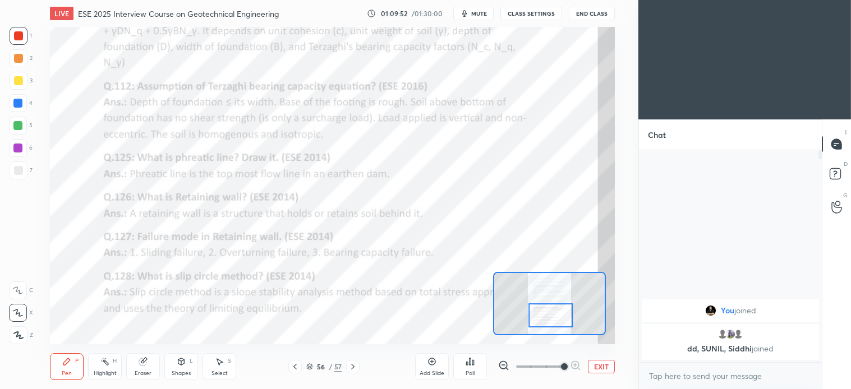
click at [296, 365] on icon at bounding box center [295, 367] width 3 height 6
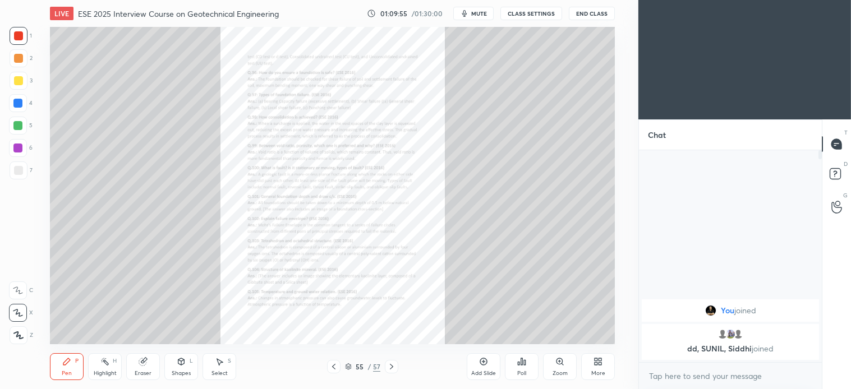
click at [560, 369] on div "Zoom" at bounding box center [560, 367] width 34 height 27
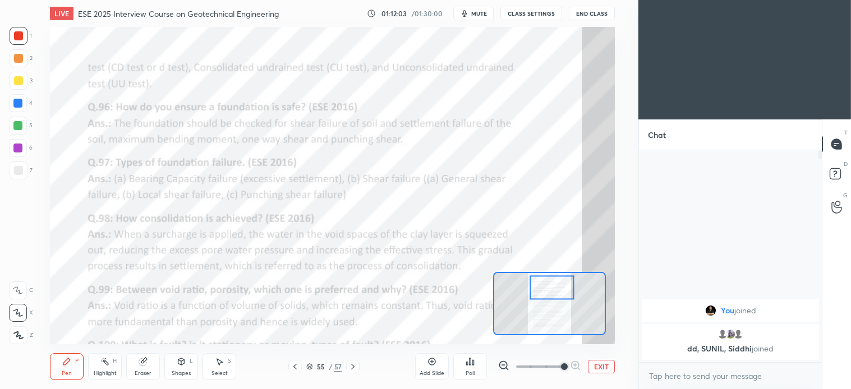
click at [299, 366] on icon at bounding box center [295, 367] width 9 height 9
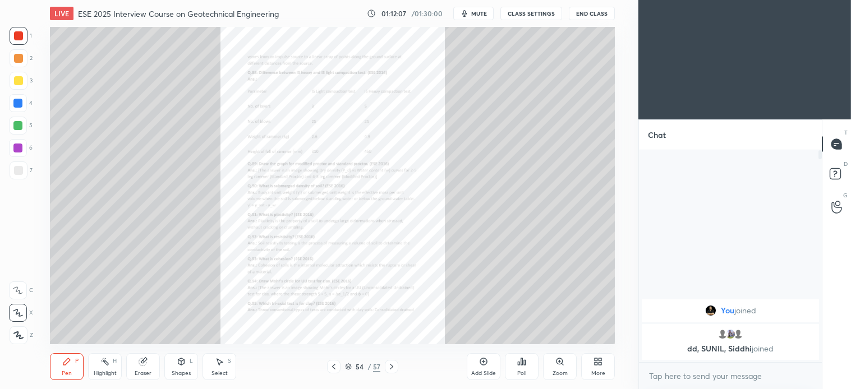
click at [560, 363] on icon at bounding box center [560, 362] width 6 height 6
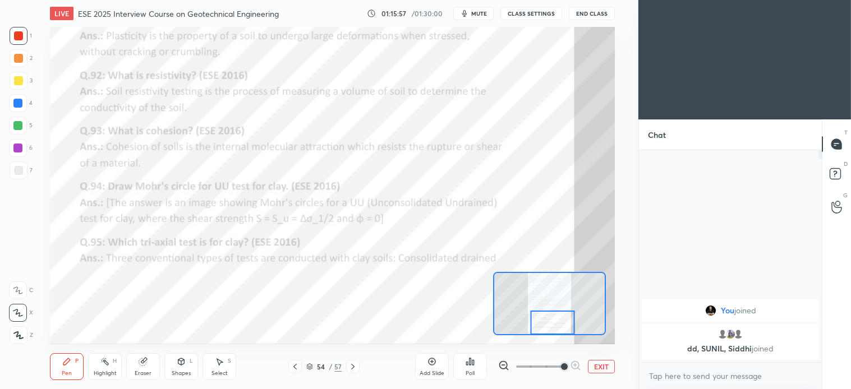
click at [354, 369] on icon at bounding box center [353, 367] width 9 height 9
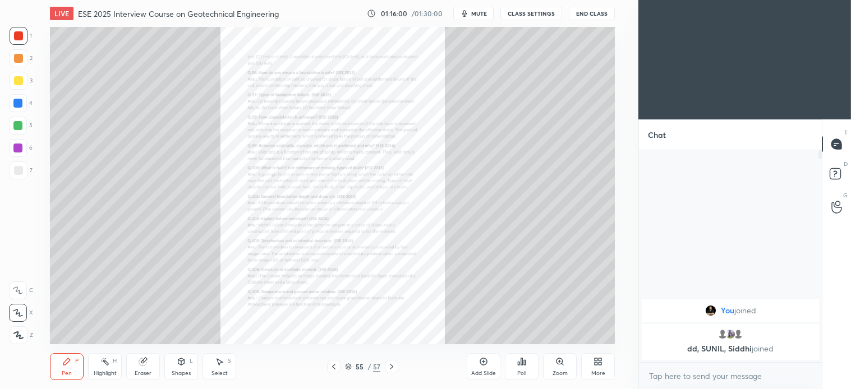
click at [563, 365] on icon at bounding box center [560, 361] width 9 height 9
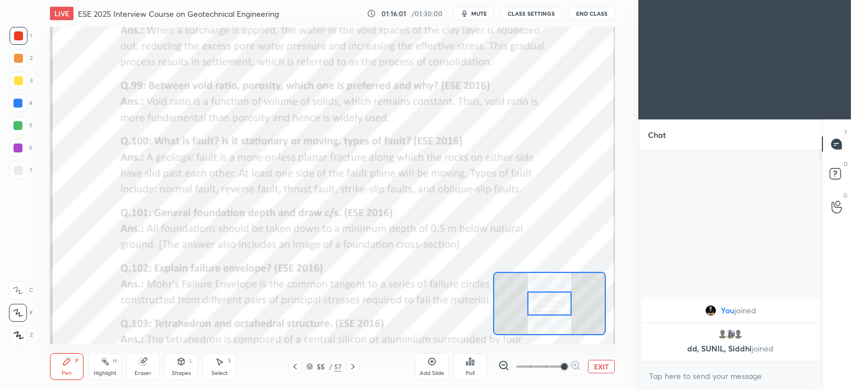
click at [564, 368] on span at bounding box center [564, 367] width 7 height 7
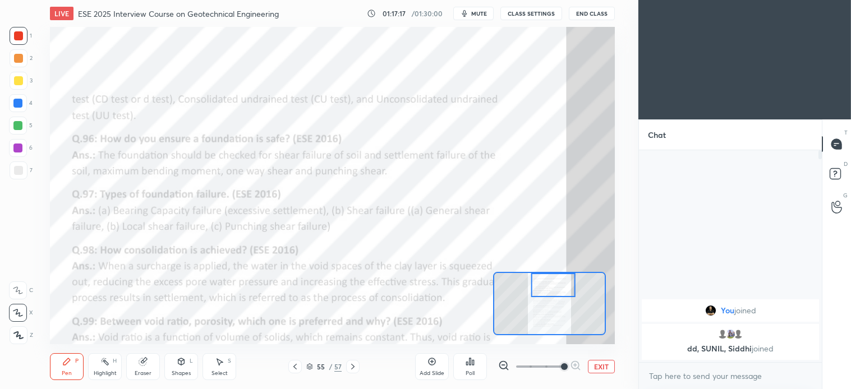
click at [607, 368] on button "EXIT" at bounding box center [601, 366] width 27 height 13
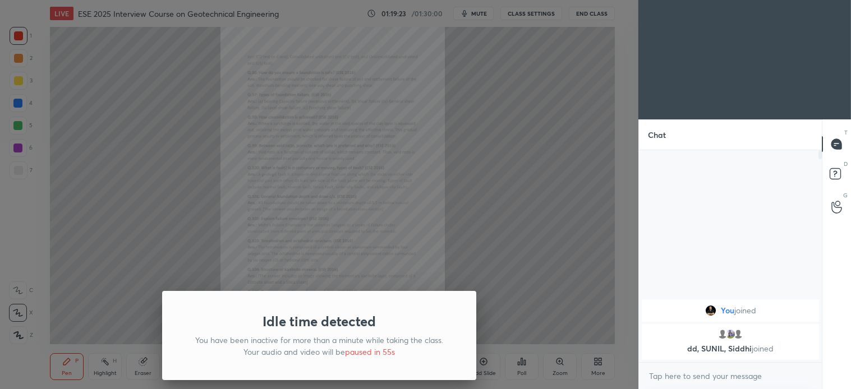
click at [458, 113] on div "Idle time detected You have been inactive for more than a minute while taking t…" at bounding box center [319, 194] width 639 height 389
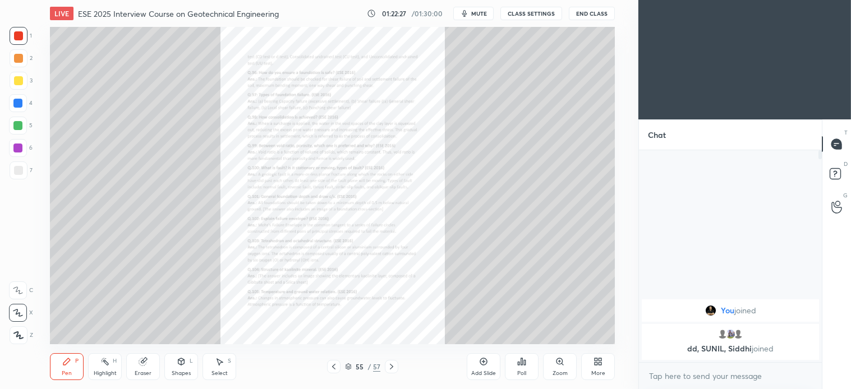
click at [485, 161] on div at bounding box center [319, 194] width 639 height 389
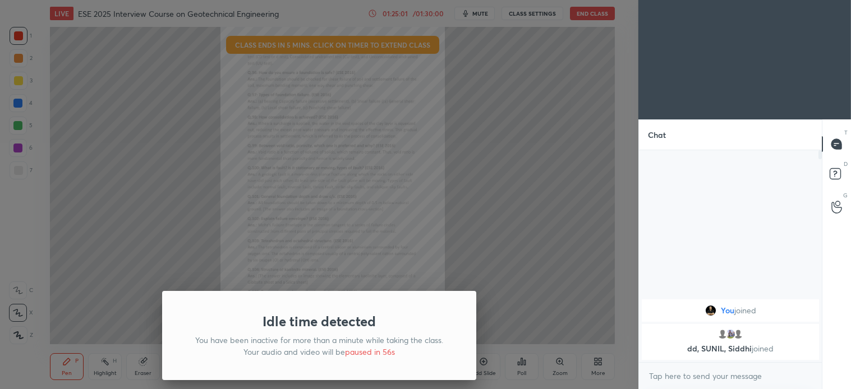
click at [507, 107] on div "Idle time detected You have been inactive for more than a minute while taking t…" at bounding box center [319, 194] width 639 height 389
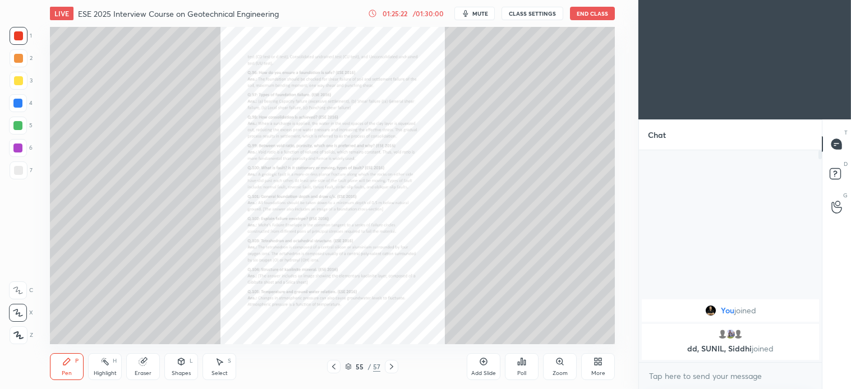
click at [563, 369] on div "Zoom" at bounding box center [560, 367] width 34 height 27
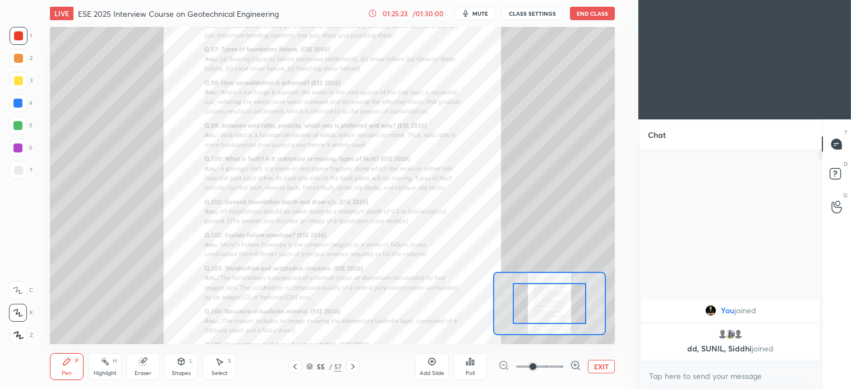
click at [575, 365] on icon at bounding box center [575, 365] width 11 height 11
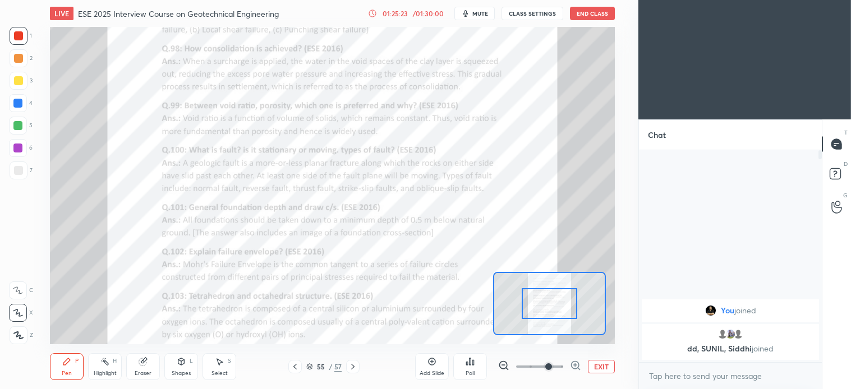
click at [579, 368] on icon at bounding box center [579, 369] width 2 height 2
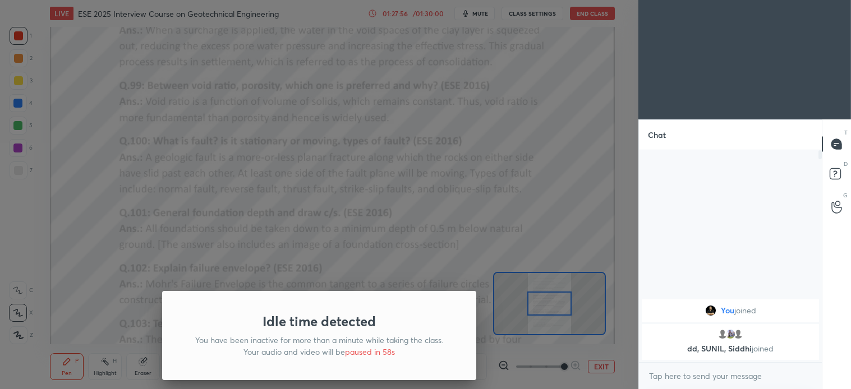
click at [558, 188] on div "Idle time detected You have been inactive for more than a minute while taking t…" at bounding box center [319, 194] width 639 height 389
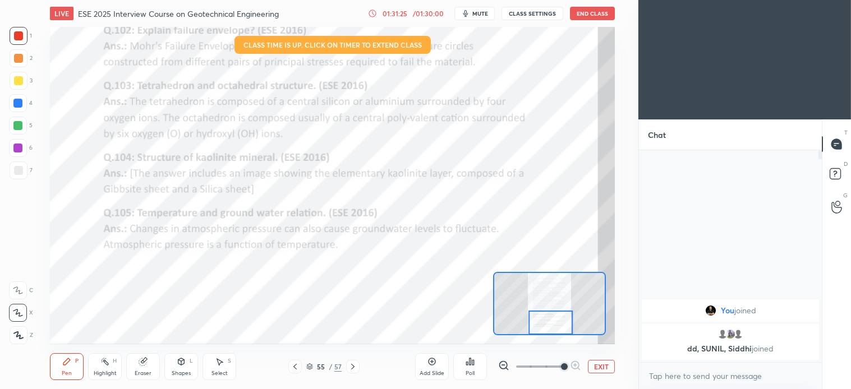
click at [603, 16] on button "End Class" at bounding box center [592, 13] width 45 height 13
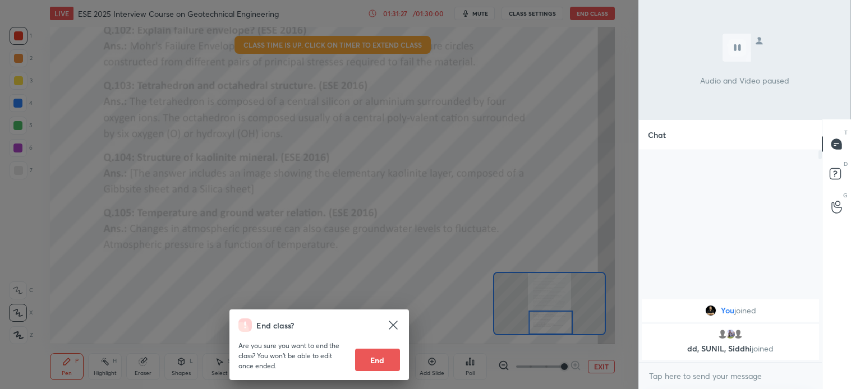
click at [380, 359] on button "End" at bounding box center [377, 360] width 45 height 22
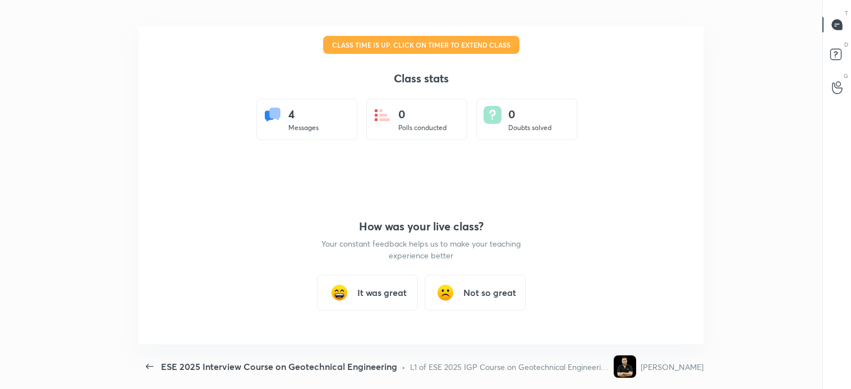
scroll to position [0, 0]
click at [388, 296] on h3 "It was great" at bounding box center [381, 292] width 49 height 13
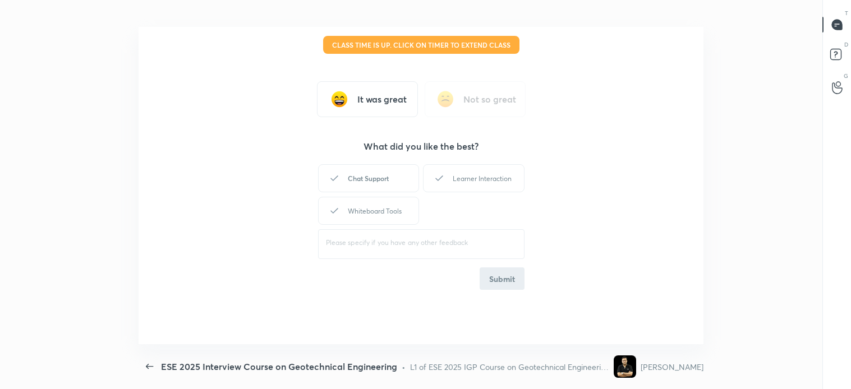
click at [393, 168] on div "Chat Support" at bounding box center [368, 178] width 101 height 28
click at [442, 172] on icon at bounding box center [439, 178] width 13 height 13
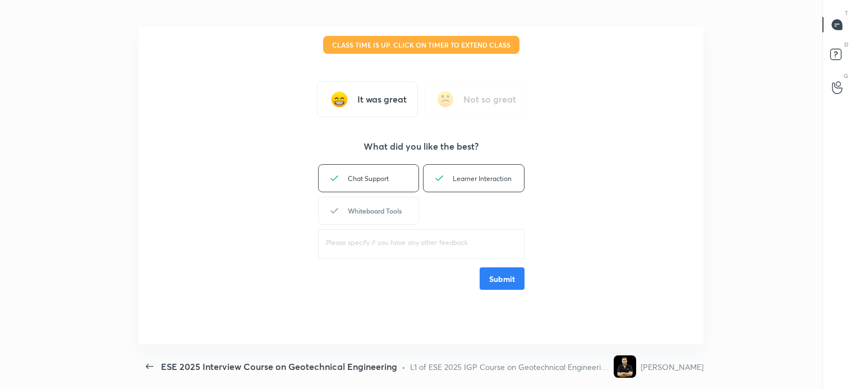
click at [383, 208] on div "Whiteboard Tools" at bounding box center [368, 211] width 101 height 28
click at [503, 281] on button "Submit" at bounding box center [502, 279] width 45 height 22
